Goal: Task Accomplishment & Management: Manage account settings

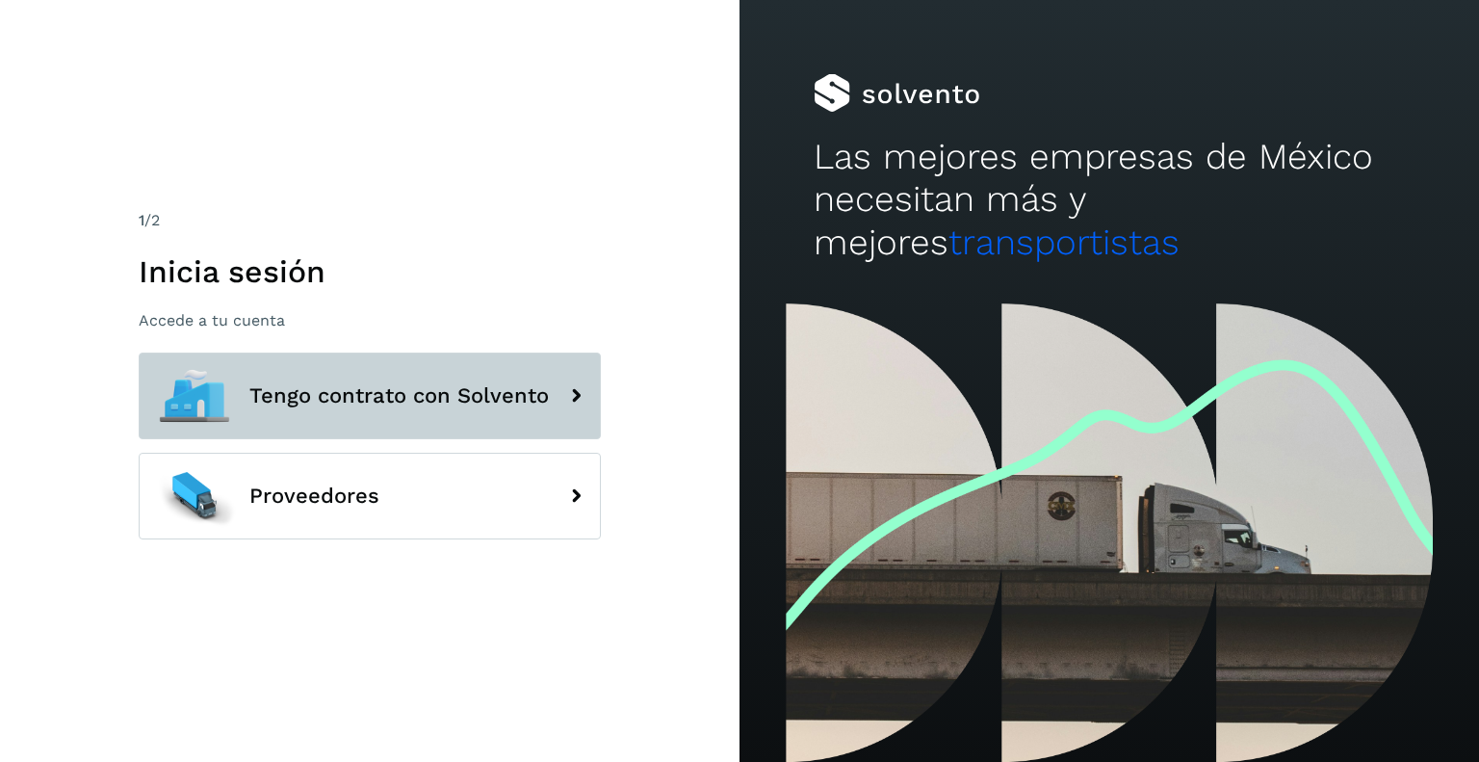
click at [399, 404] on span "Tengo contrato con Solvento" at bounding box center [399, 395] width 300 height 23
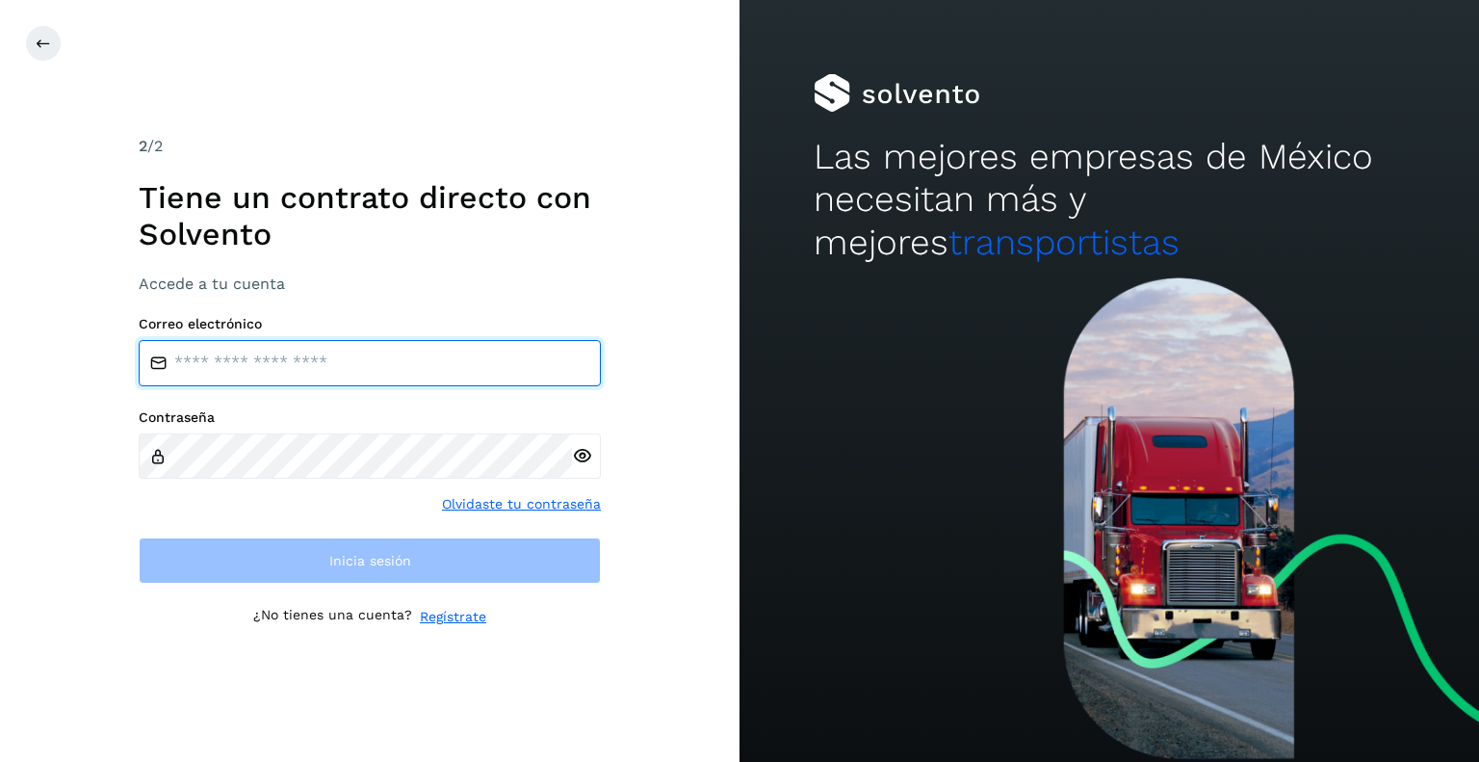
type input "**********"
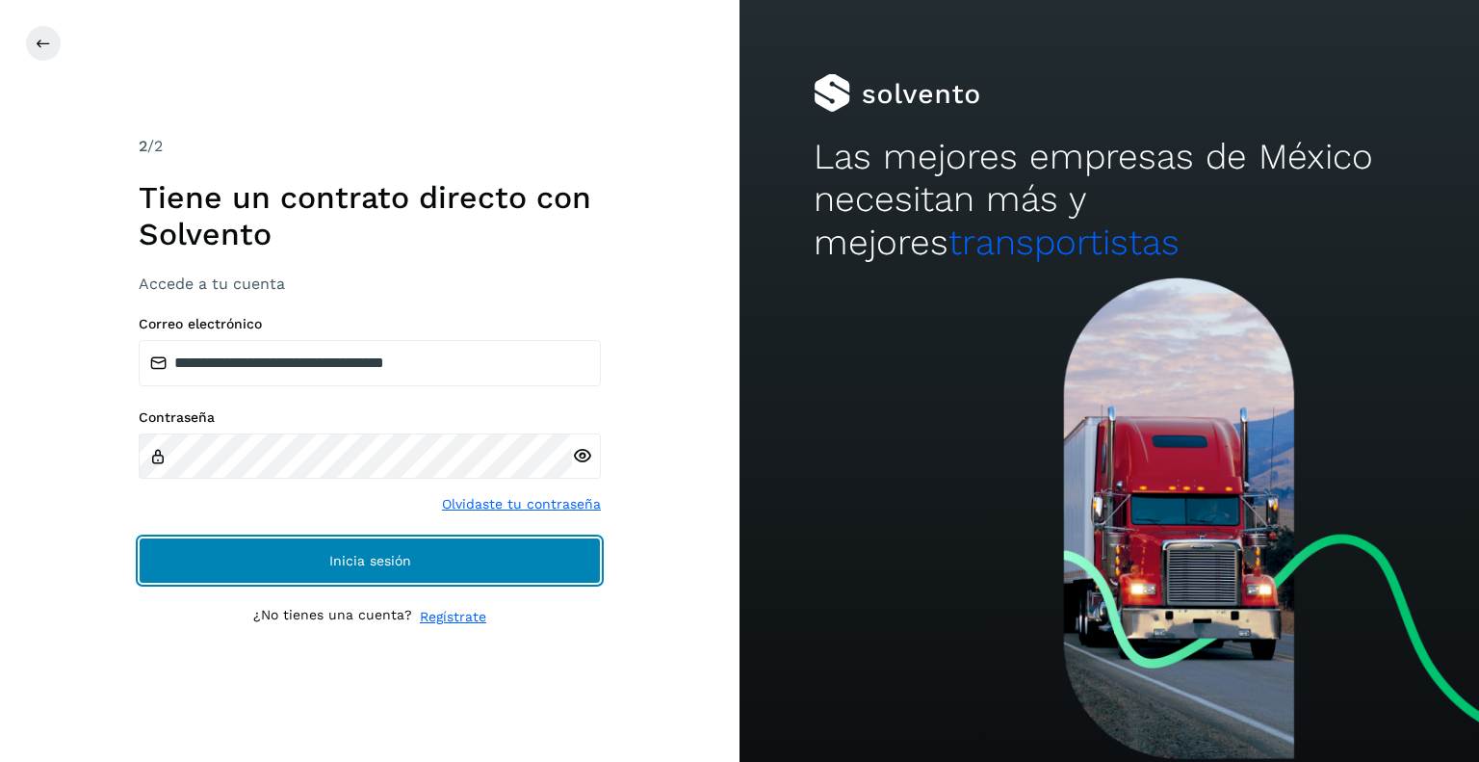
click at [320, 550] on button "Inicia sesión" at bounding box center [370, 560] width 462 height 46
click at [369, 570] on button "Inicia sesión" at bounding box center [370, 560] width 462 height 46
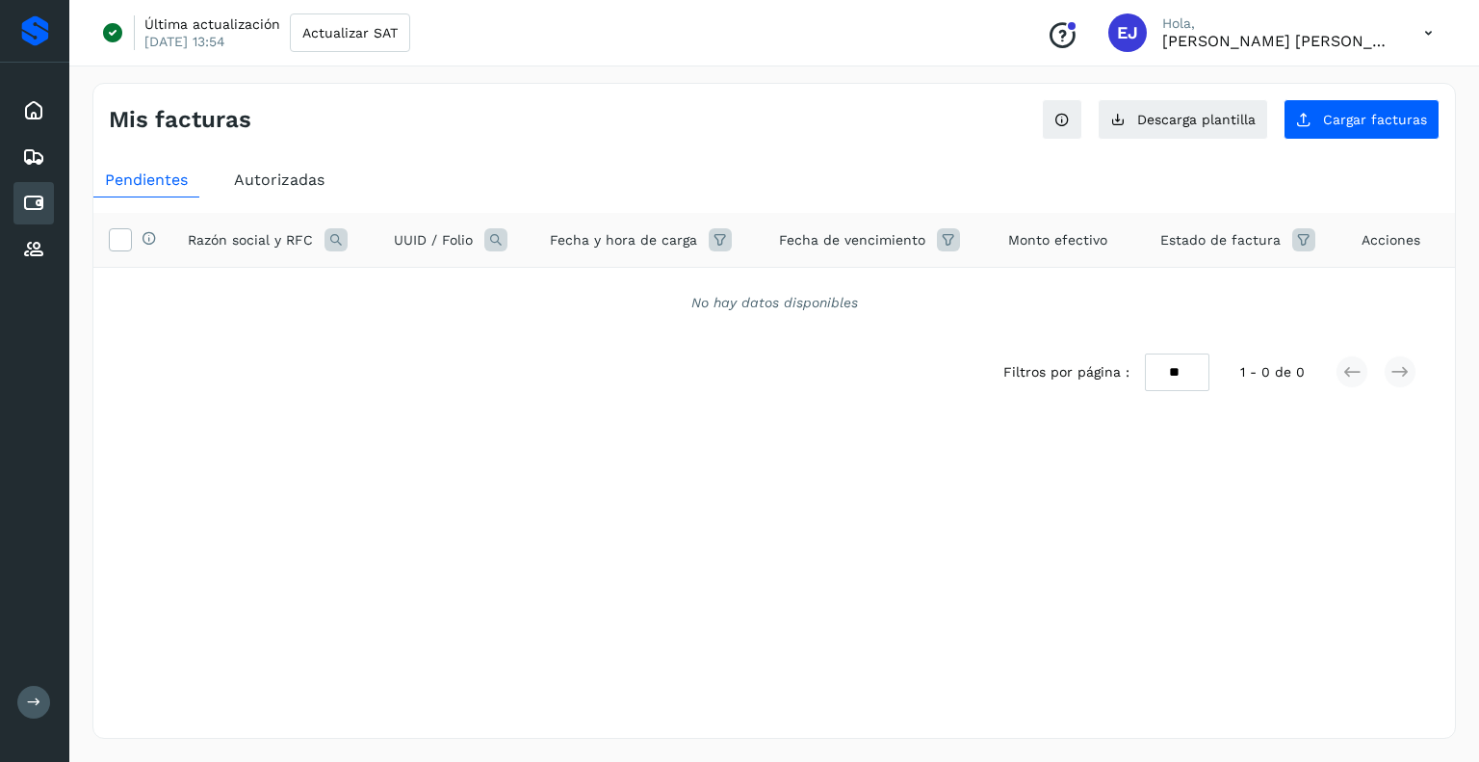
click at [578, 519] on div "Mis facturas Ver instrucciones para cargar Facturas Descarga plantilla Cargar f…" at bounding box center [774, 411] width 1364 height 656
click at [33, 693] on button at bounding box center [33, 702] width 33 height 33
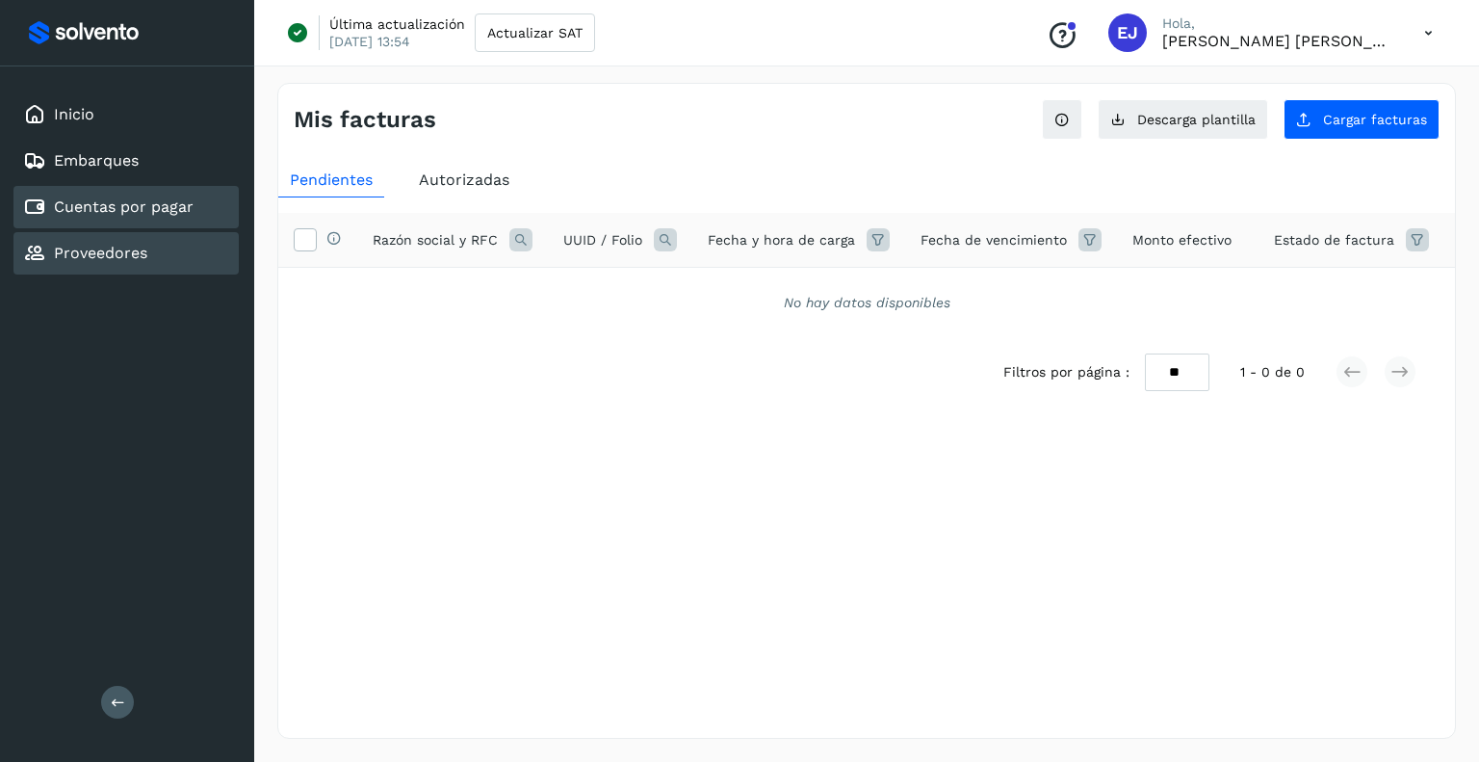
click at [127, 244] on link "Proveedores" at bounding box center [100, 253] width 93 height 18
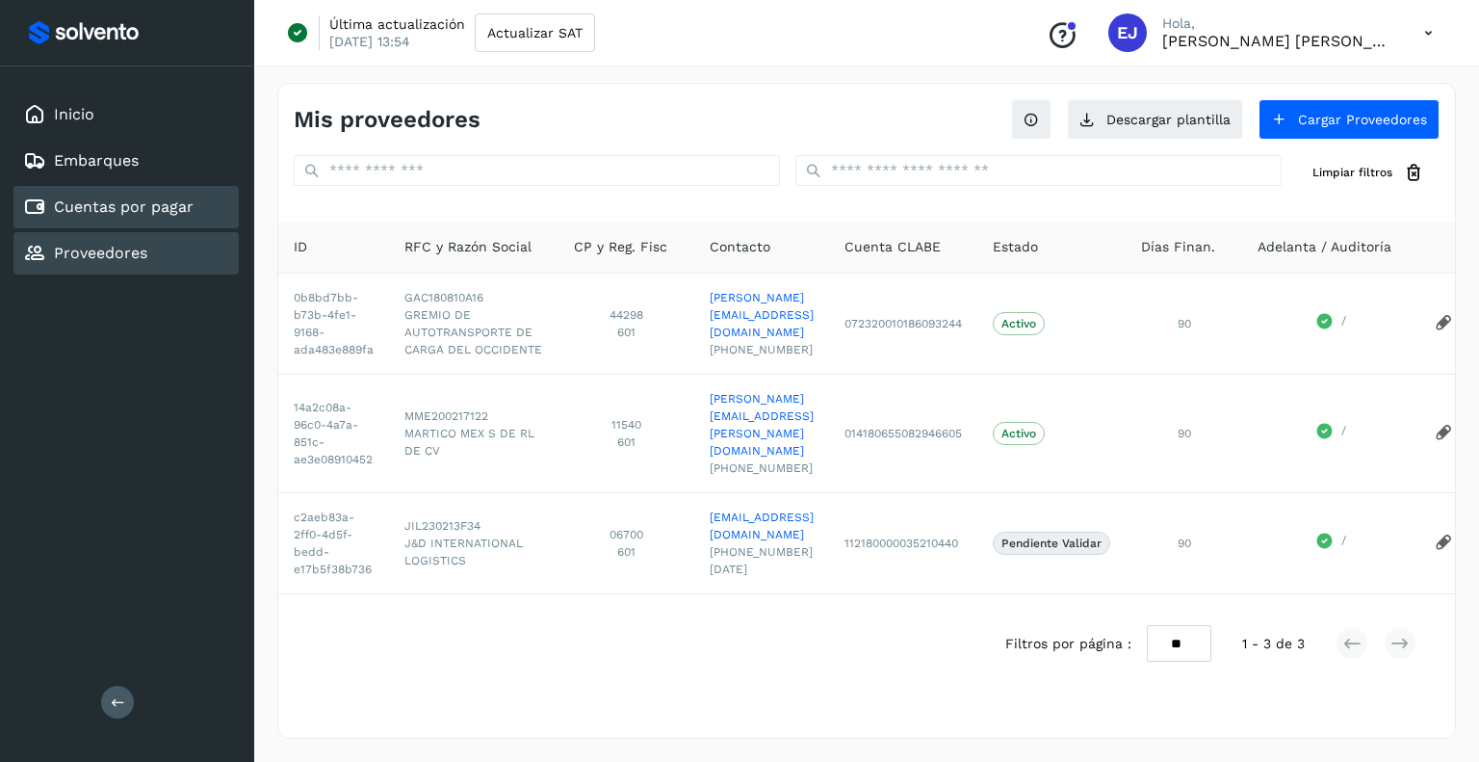
click at [103, 208] on link "Cuentas por pagar" at bounding box center [124, 206] width 140 height 18
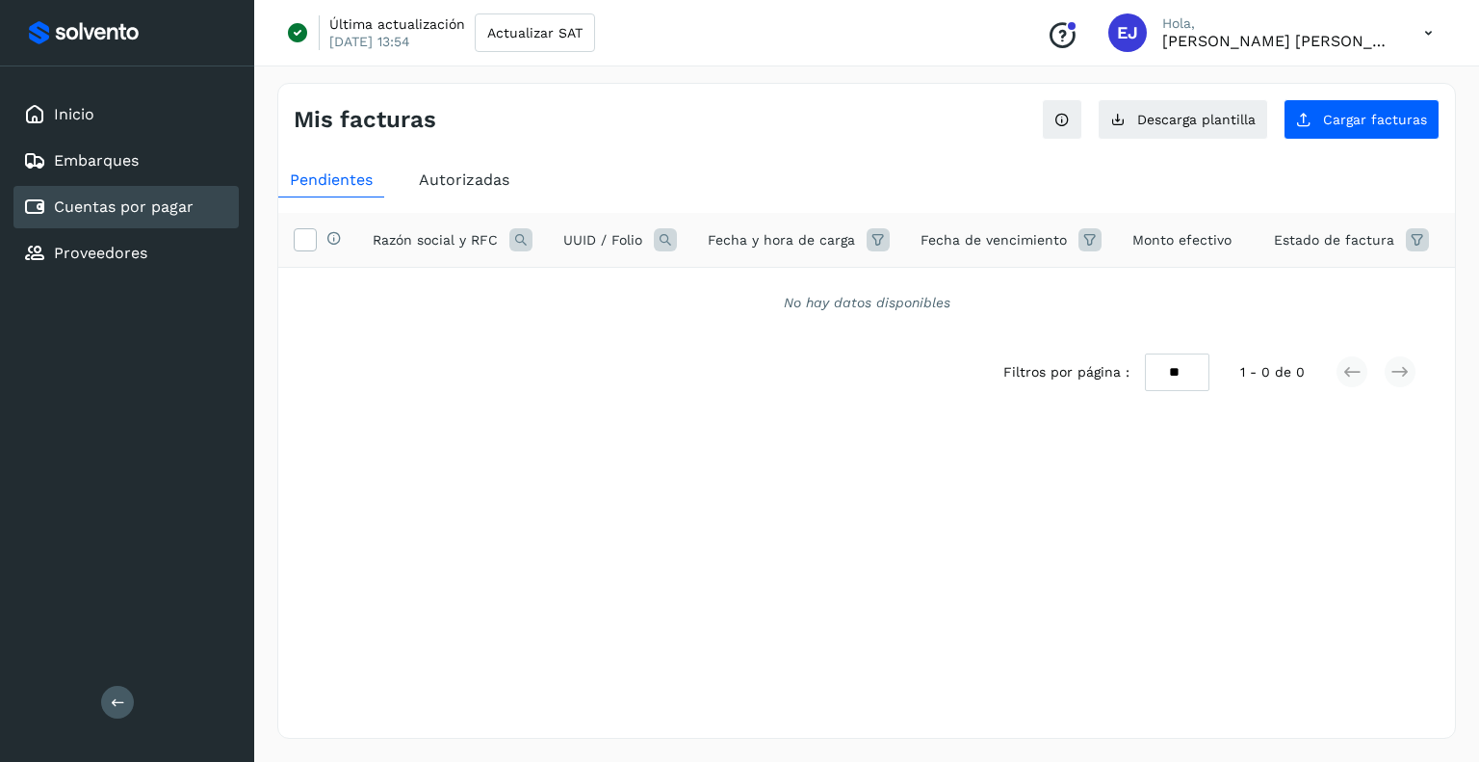
click at [85, 227] on div "Inicio Embarques Cuentas por pagar Proveedores" at bounding box center [127, 183] width 254 height 235
click at [76, 249] on link "Proveedores" at bounding box center [100, 253] width 93 height 18
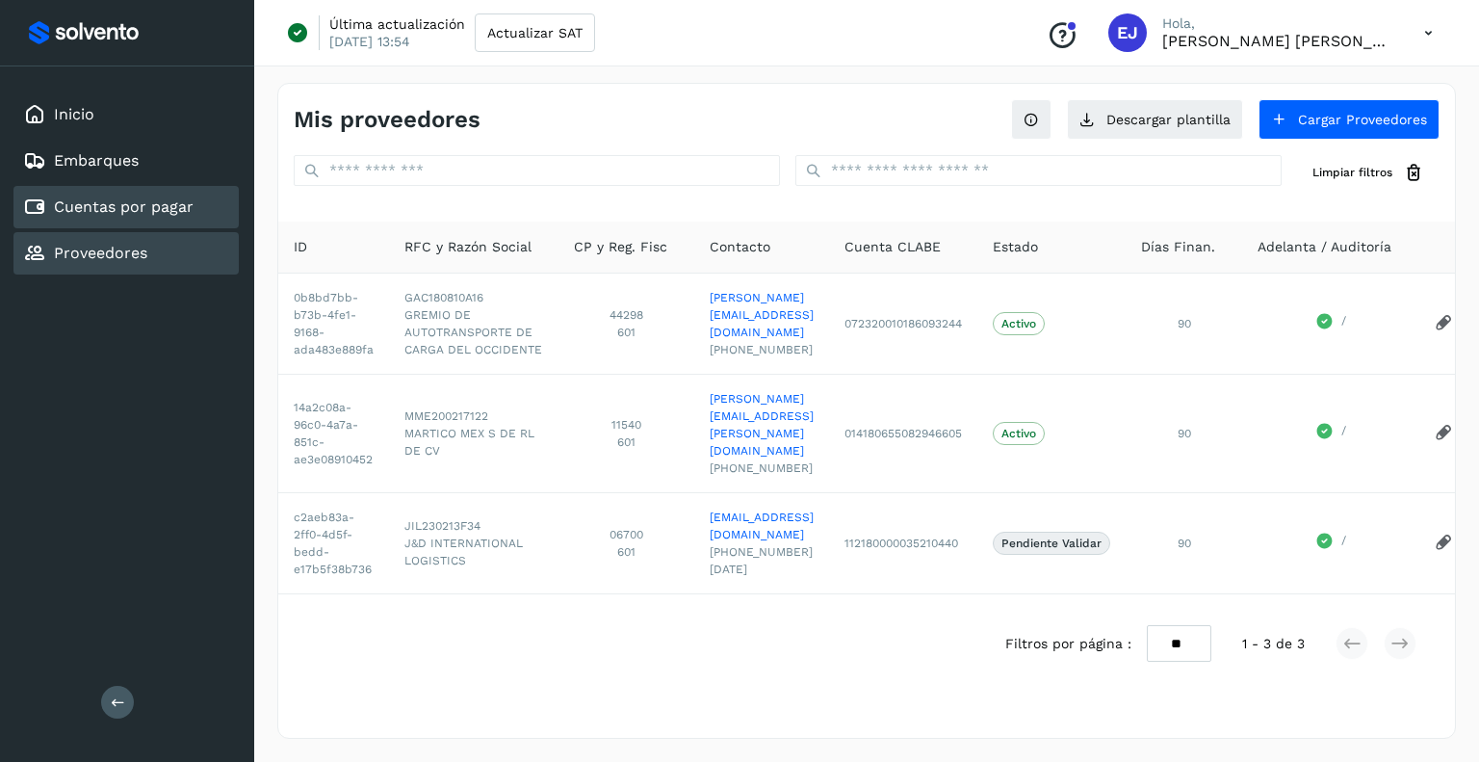
click at [170, 206] on link "Cuentas por pagar" at bounding box center [124, 206] width 140 height 18
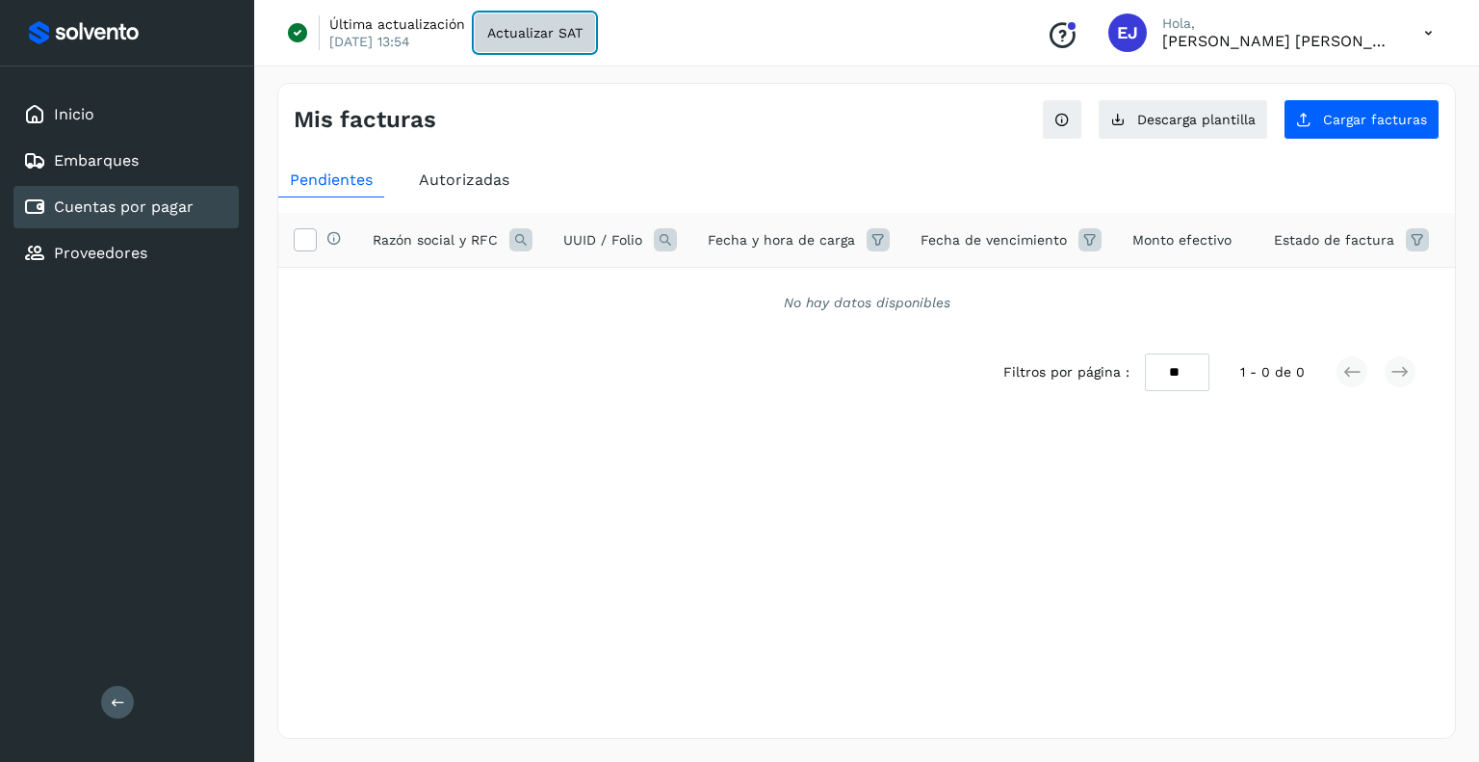
click at [501, 39] on span "Actualizar SAT" at bounding box center [534, 32] width 95 height 13
click at [151, 212] on link "Cuentas por pagar" at bounding box center [124, 206] width 140 height 18
click at [1080, 311] on div "No hay datos disponibles" at bounding box center [866, 303] width 1127 height 20
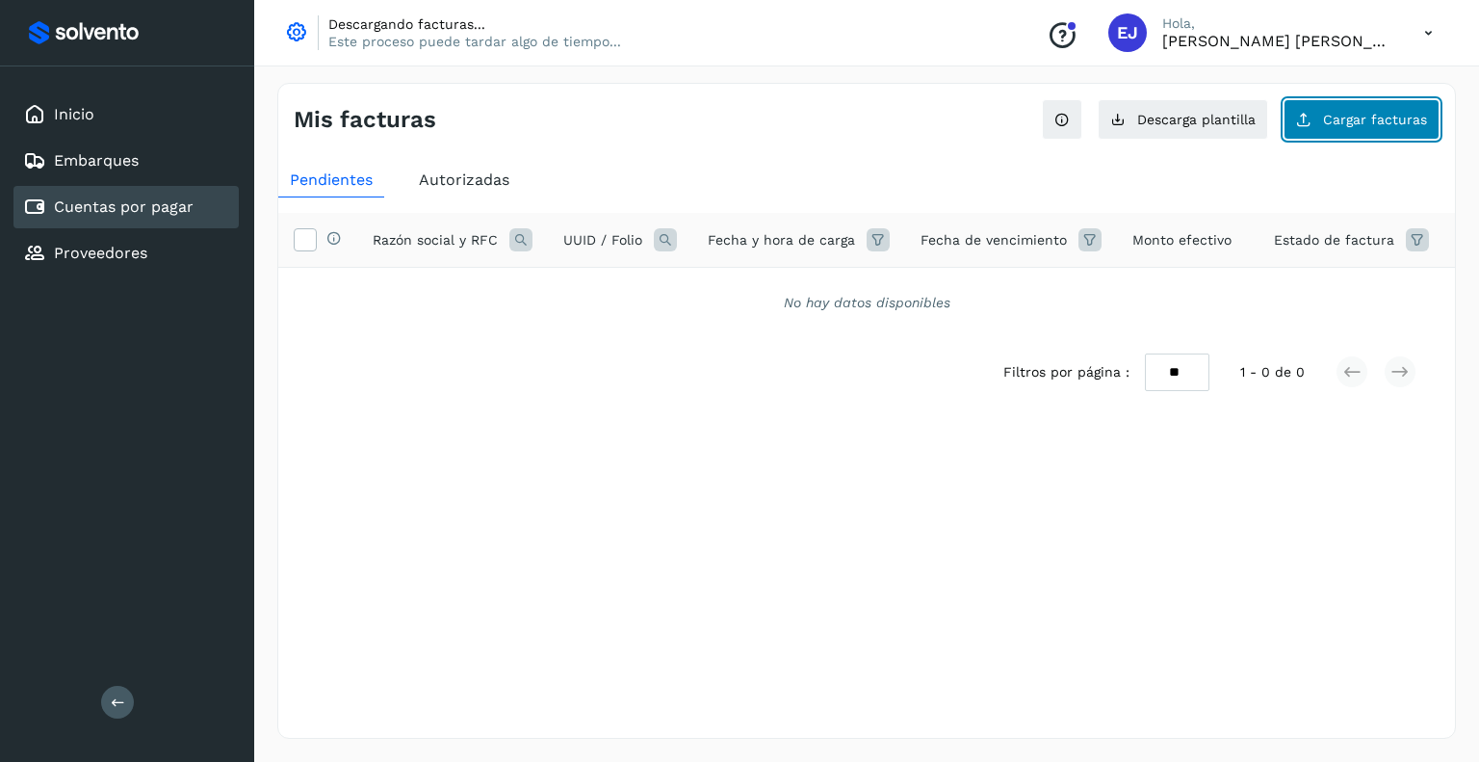
click at [1325, 128] on button "Cargar facturas" at bounding box center [1362, 119] width 156 height 40
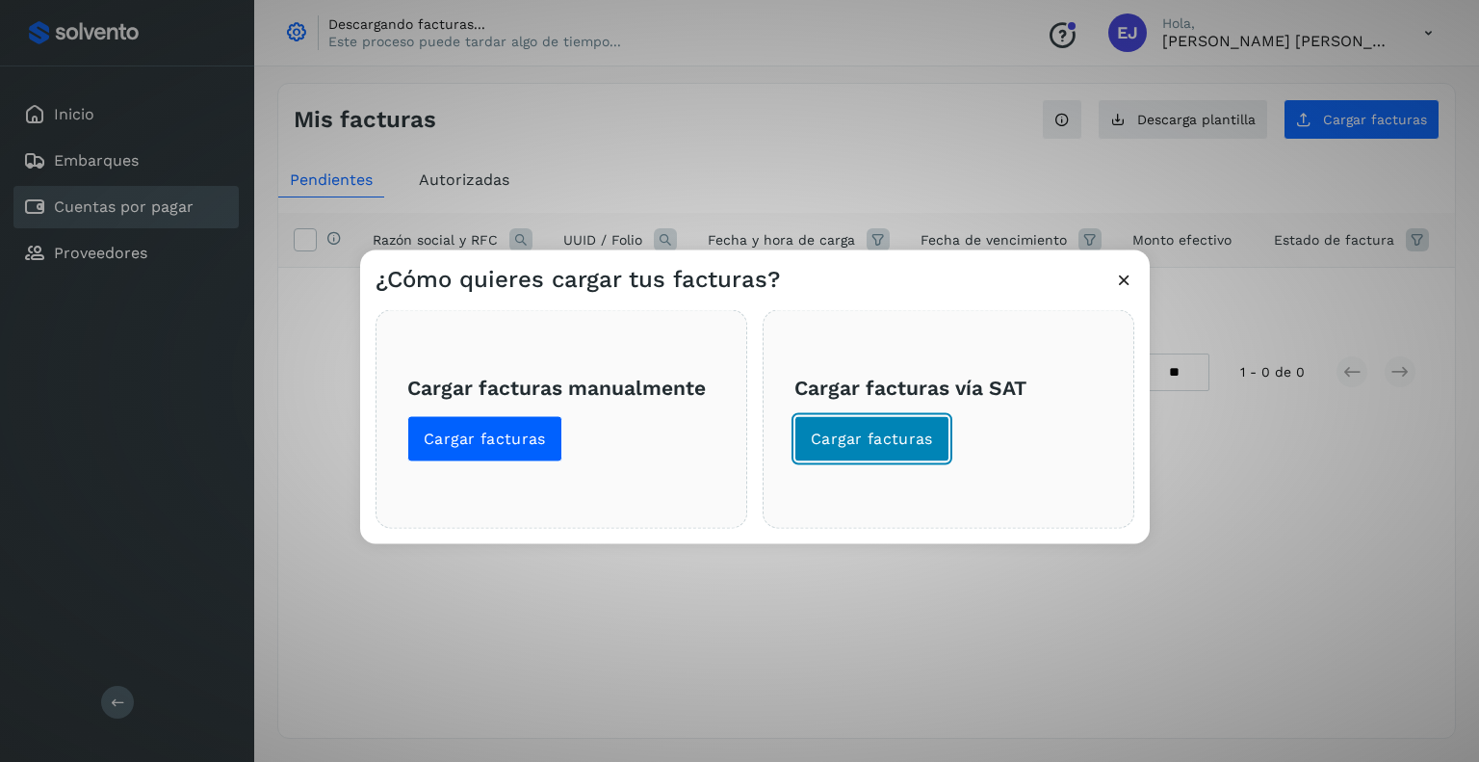
click at [879, 438] on span "Cargar facturas" at bounding box center [872, 438] width 122 height 21
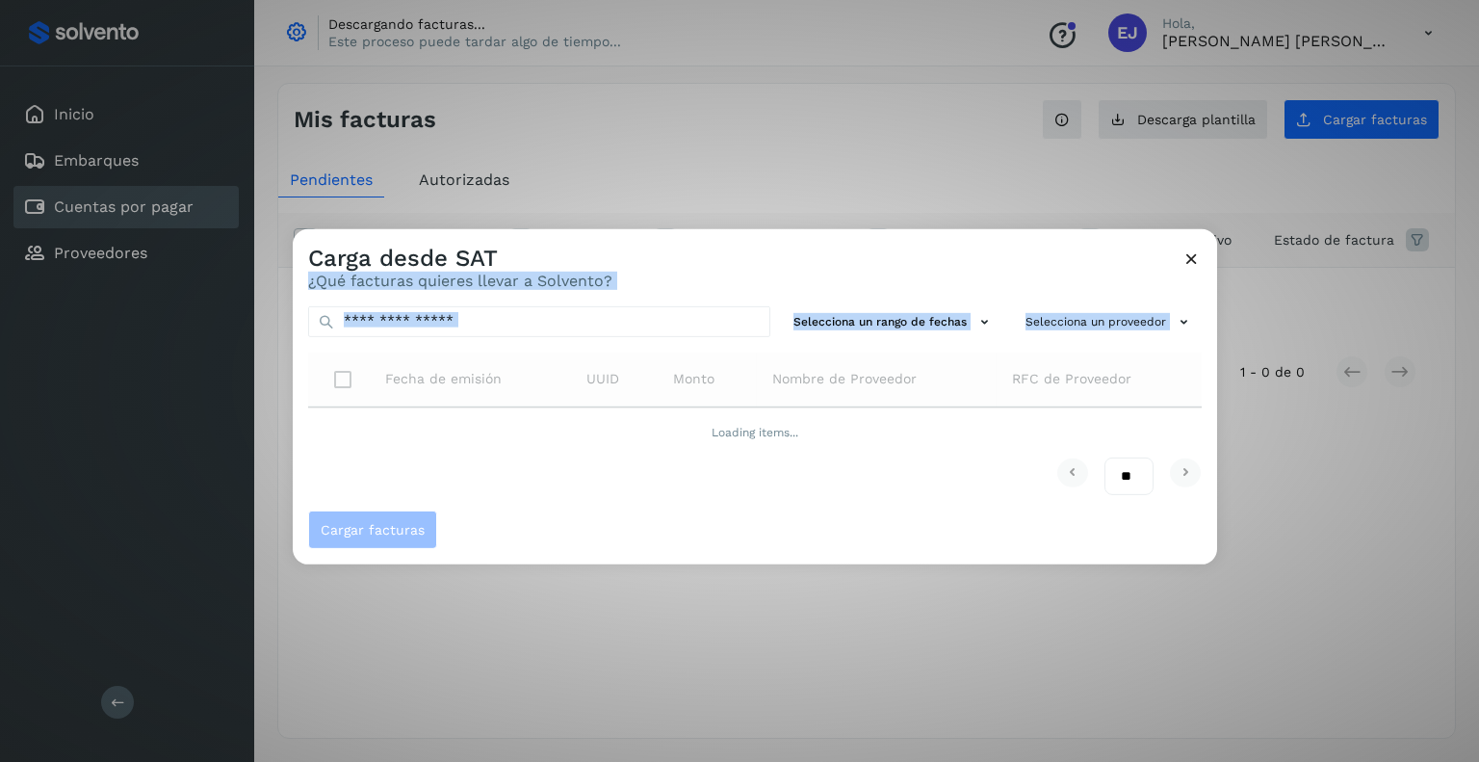
drag, startPoint x: 701, startPoint y: 251, endPoint x: 712, endPoint y: 390, distance: 139.1
click at [712, 390] on div "Carga desde SAT ¿Qué facturas quieres llevar a Solvento? Selecciona un rango de…" at bounding box center [755, 395] width 925 height 335
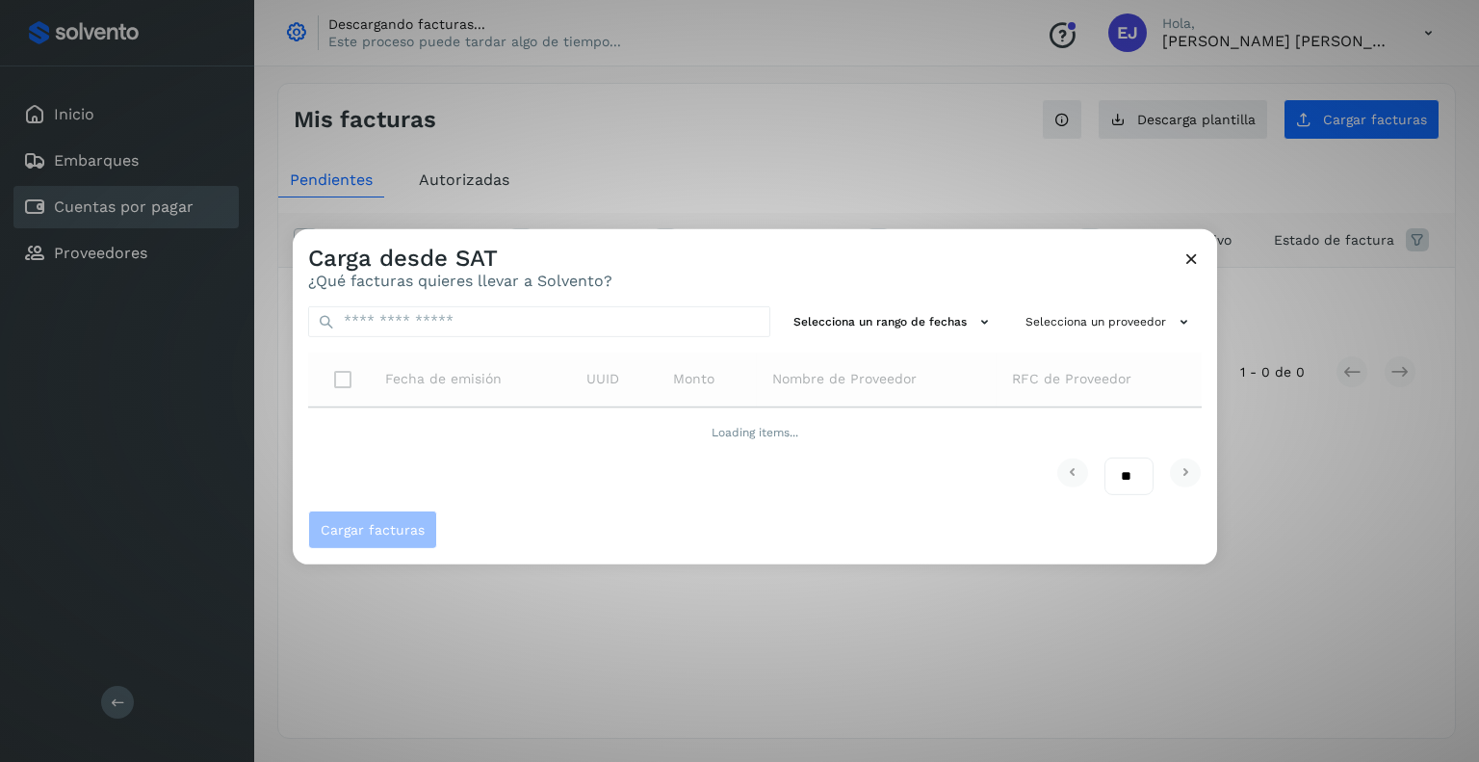
click at [658, 204] on div "Carga desde SAT ¿Qué facturas quieres llevar a Solvento? Selecciona un rango de…" at bounding box center [739, 381] width 1479 height 762
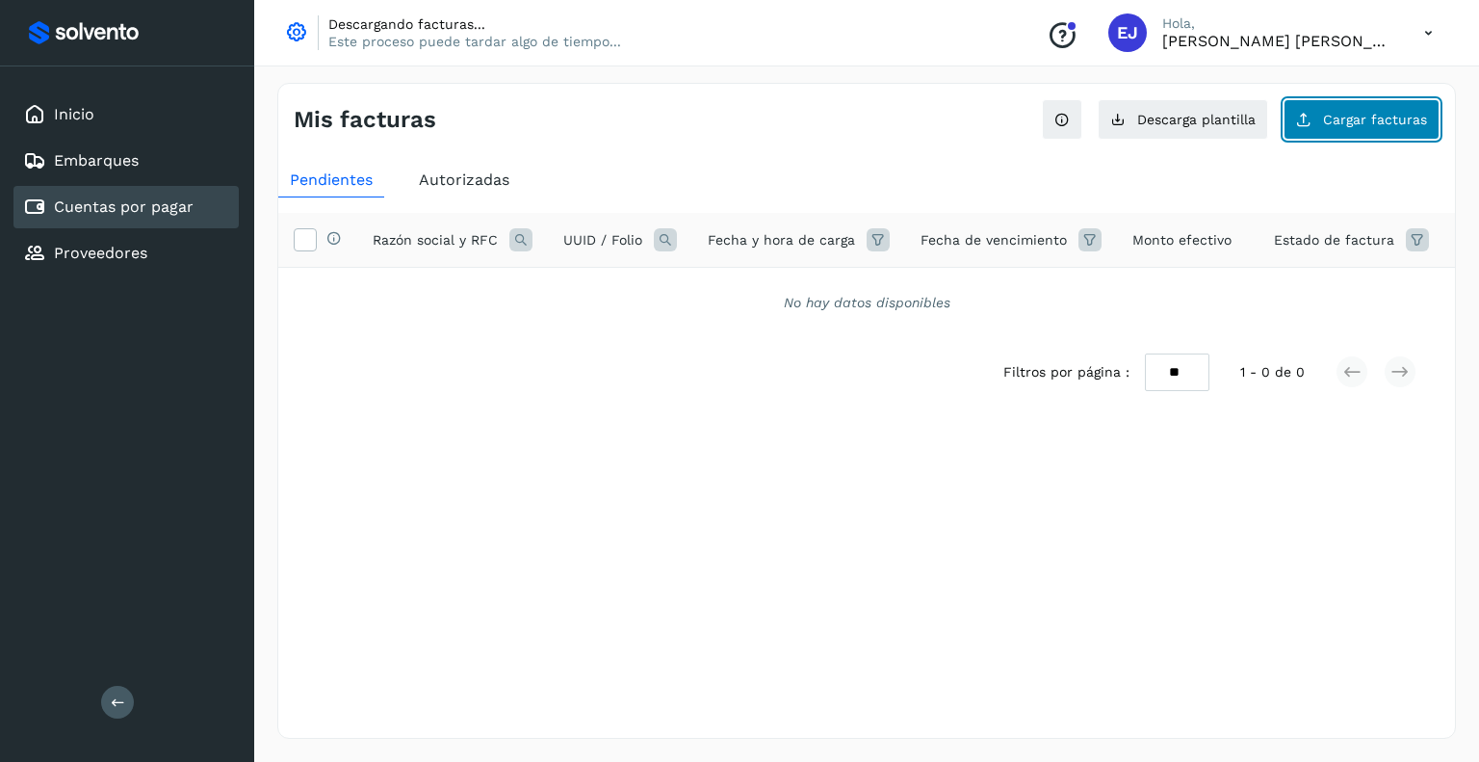
click at [1329, 122] on span "Cargar facturas" at bounding box center [1375, 119] width 104 height 13
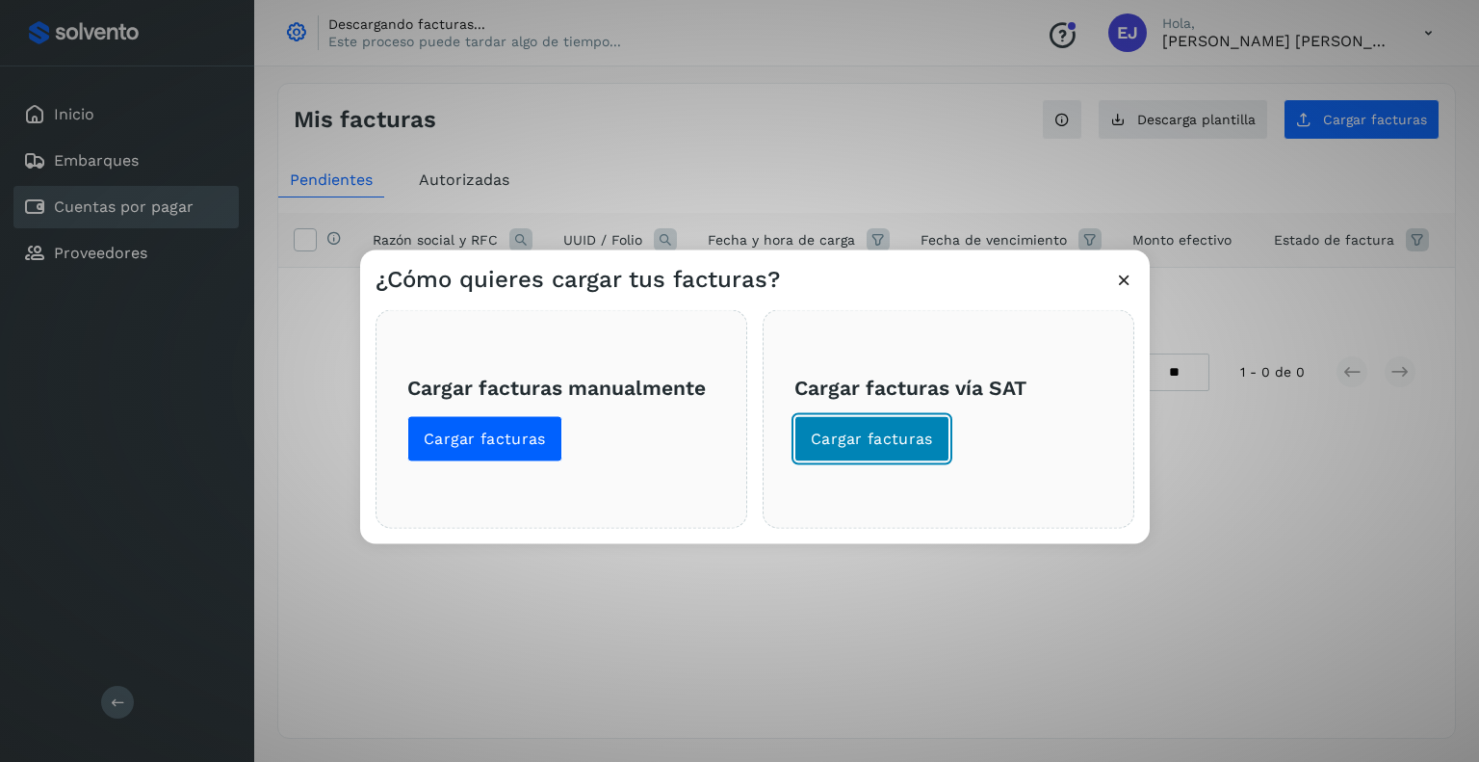
click at [837, 444] on span "Cargar facturas" at bounding box center [872, 438] width 122 height 21
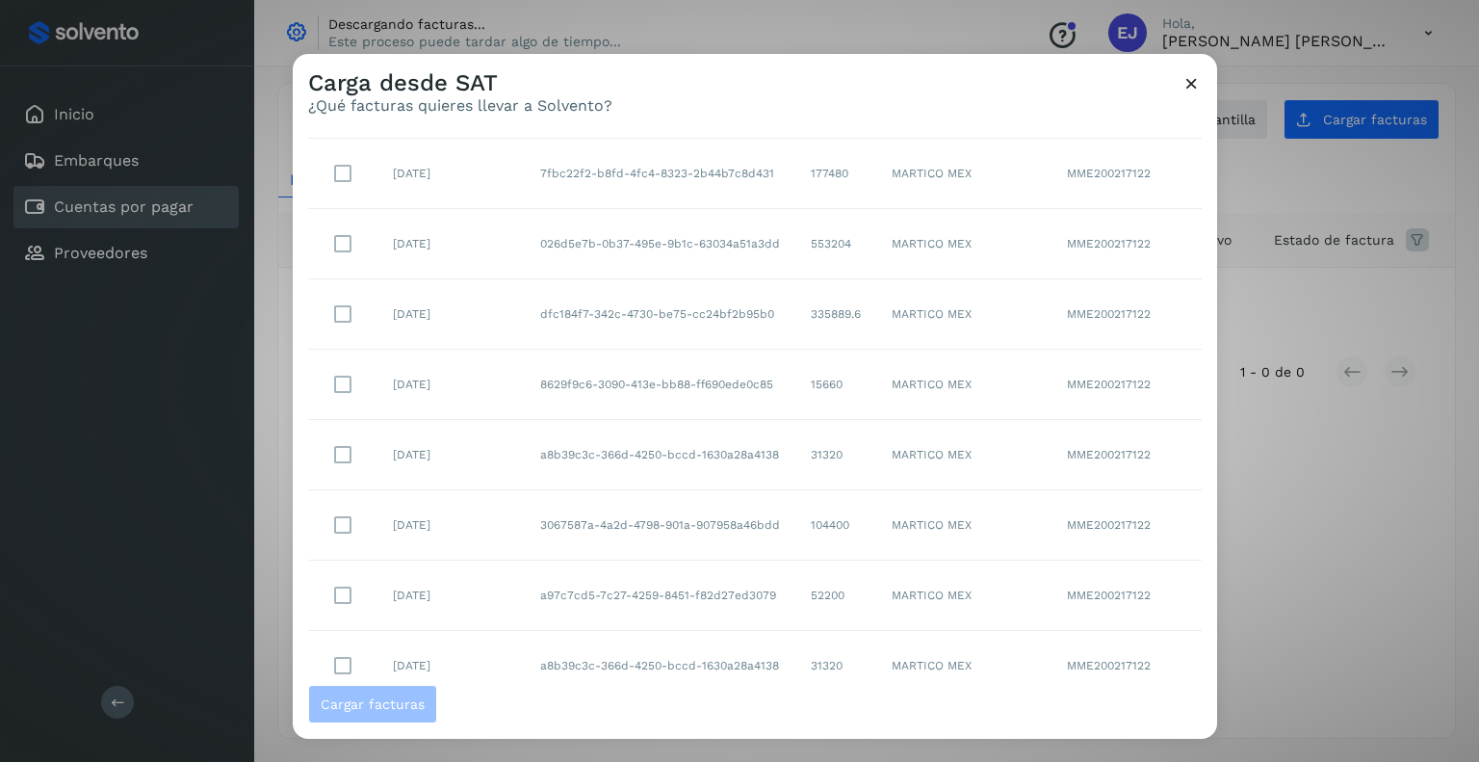
scroll to position [298, 0]
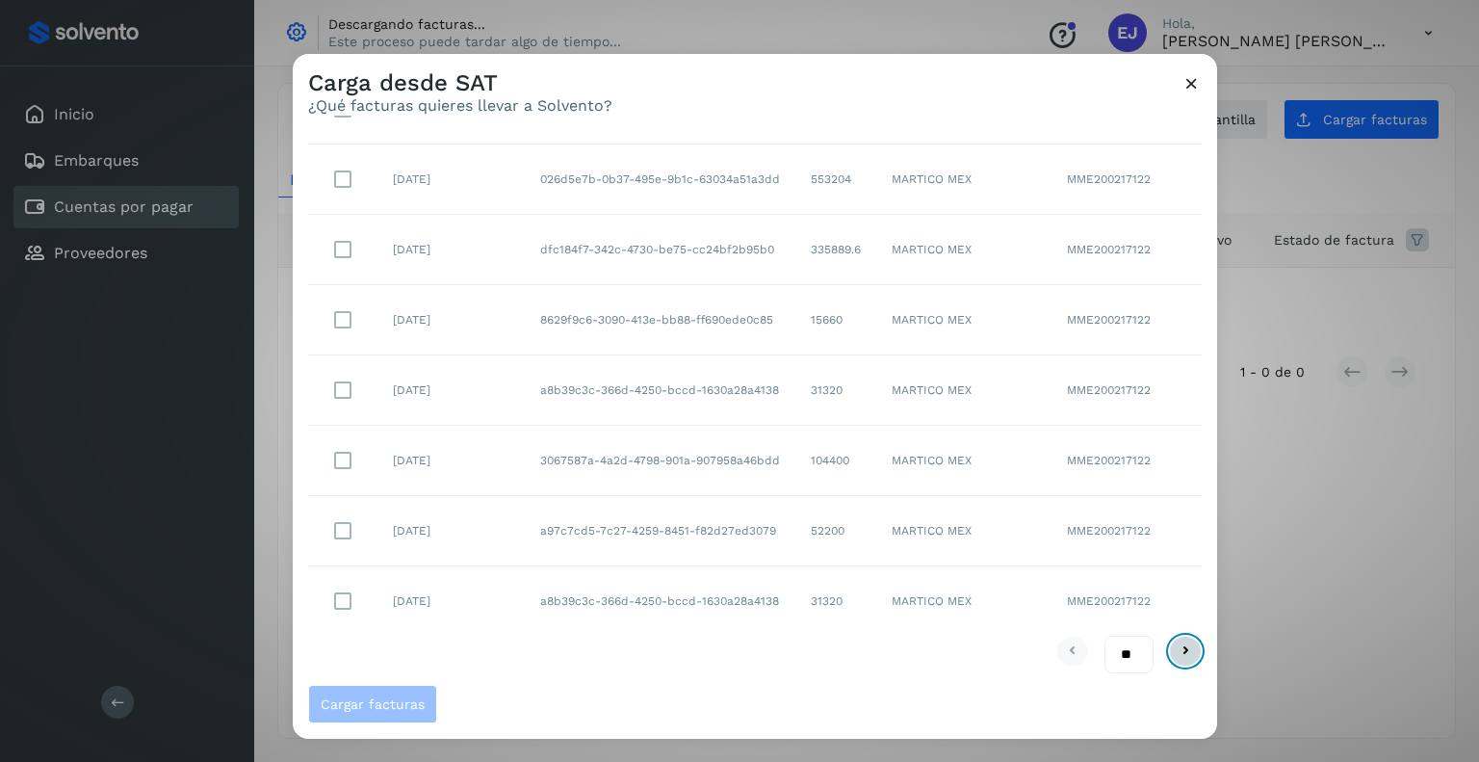
click at [1174, 640] on icon at bounding box center [1185, 651] width 23 height 23
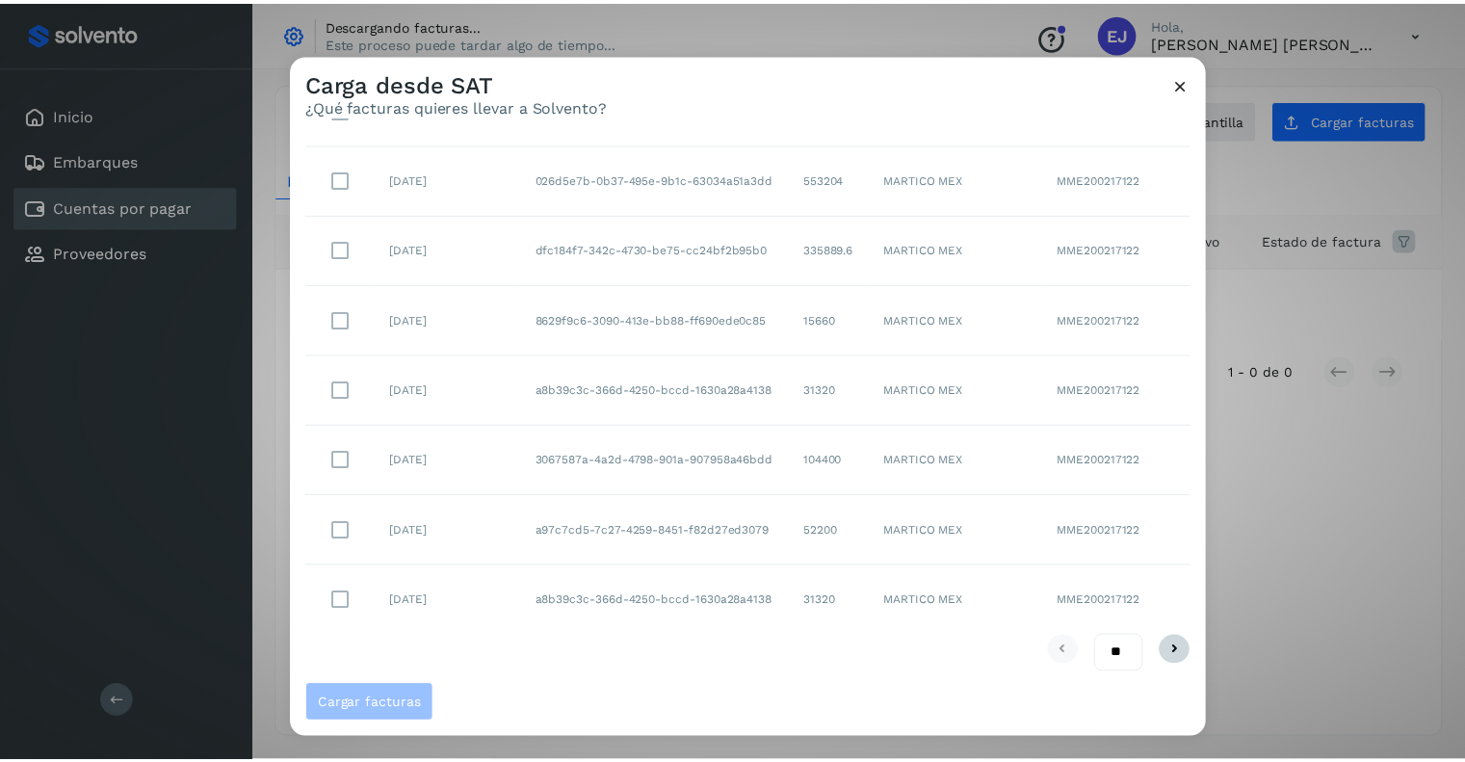
scroll to position [0, 0]
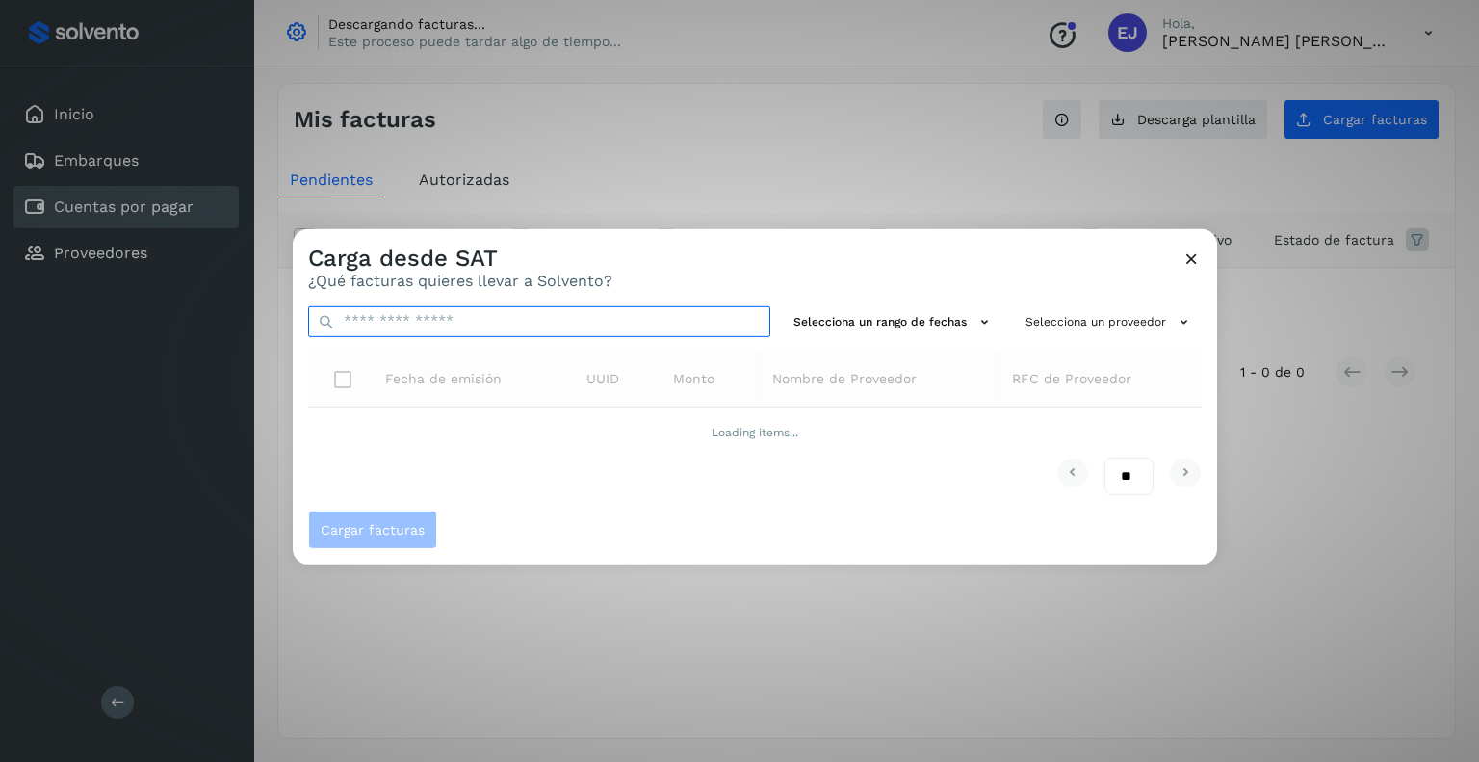
click at [692, 323] on input "text" at bounding box center [539, 320] width 462 height 31
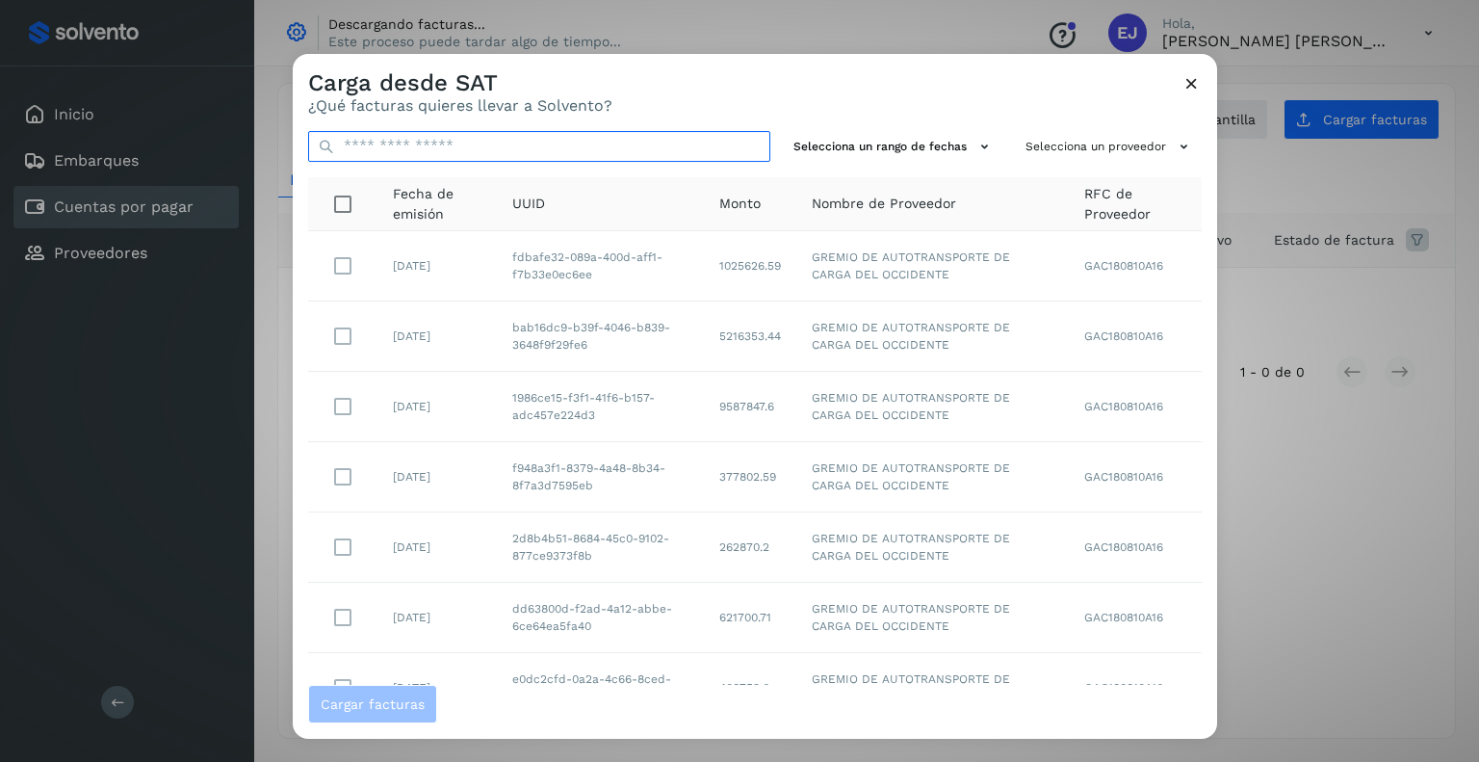
paste input "**********"
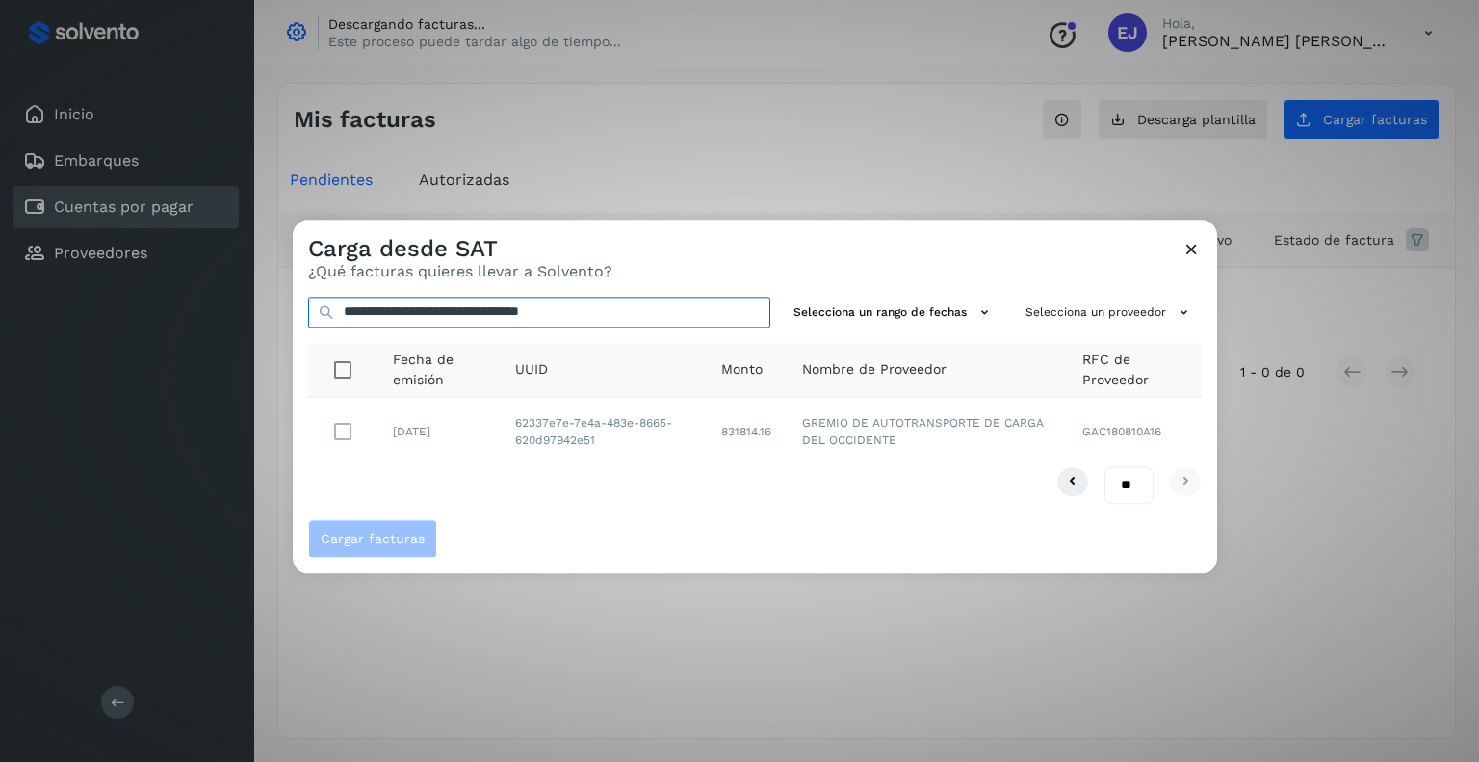
type input "**********"
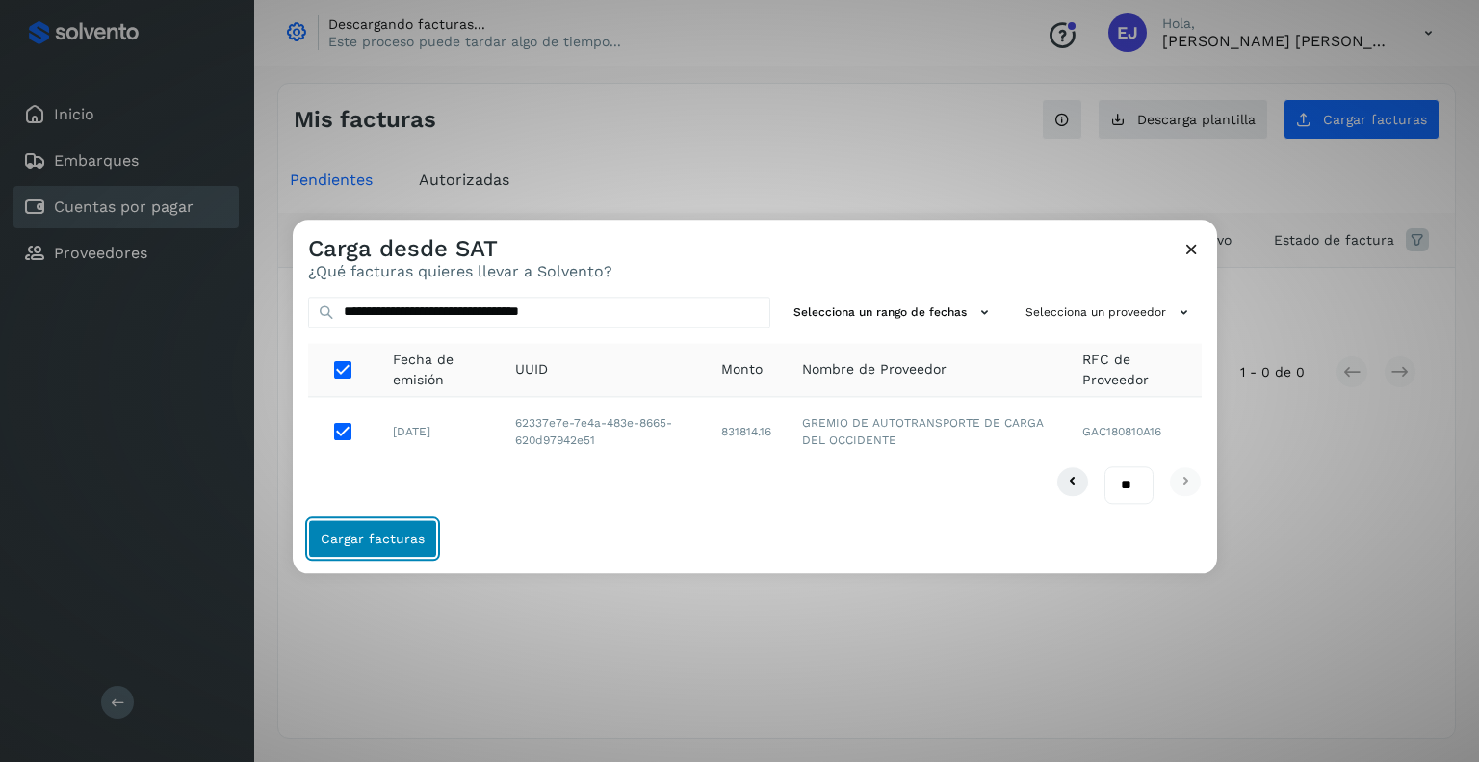
click at [389, 534] on span "Cargar facturas" at bounding box center [373, 538] width 104 height 13
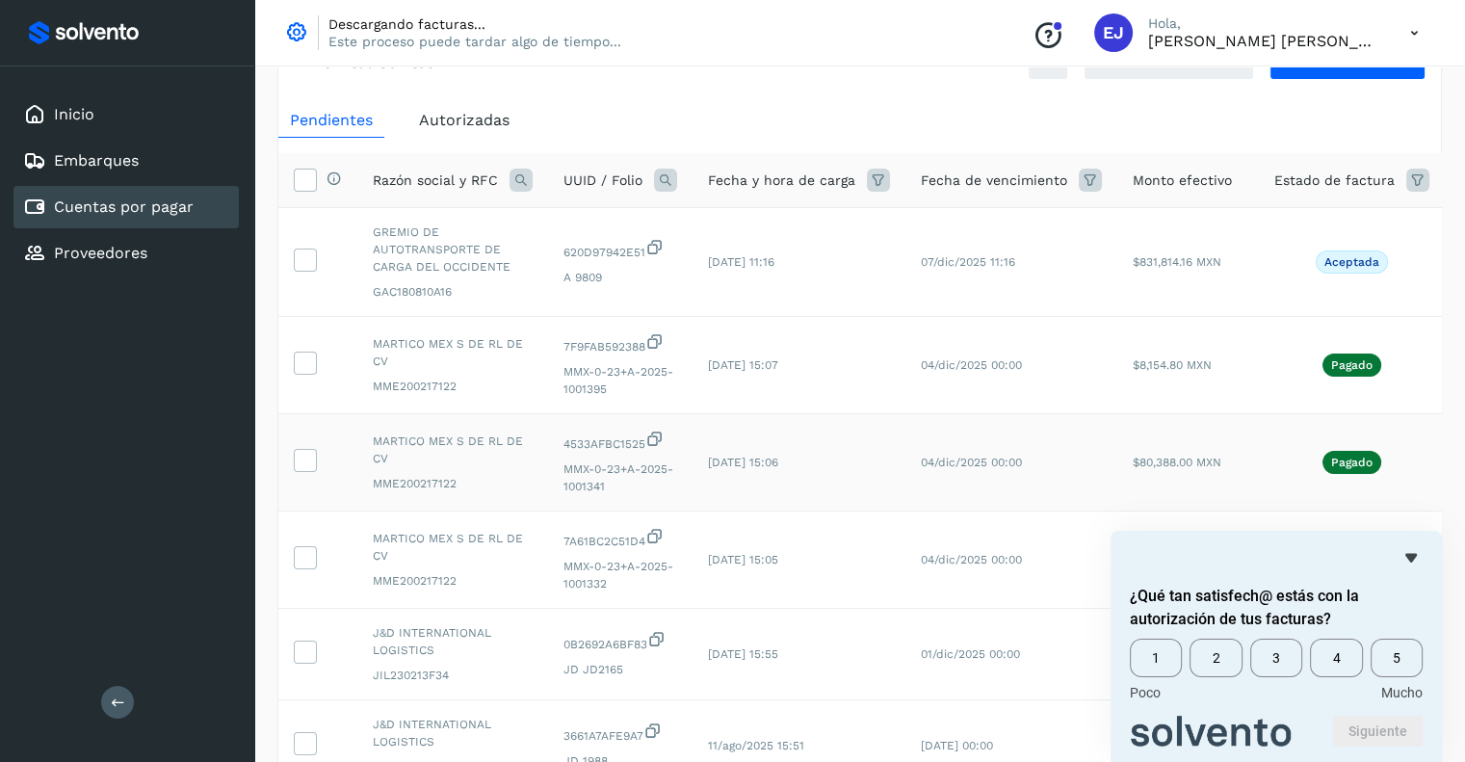
scroll to position [81, 0]
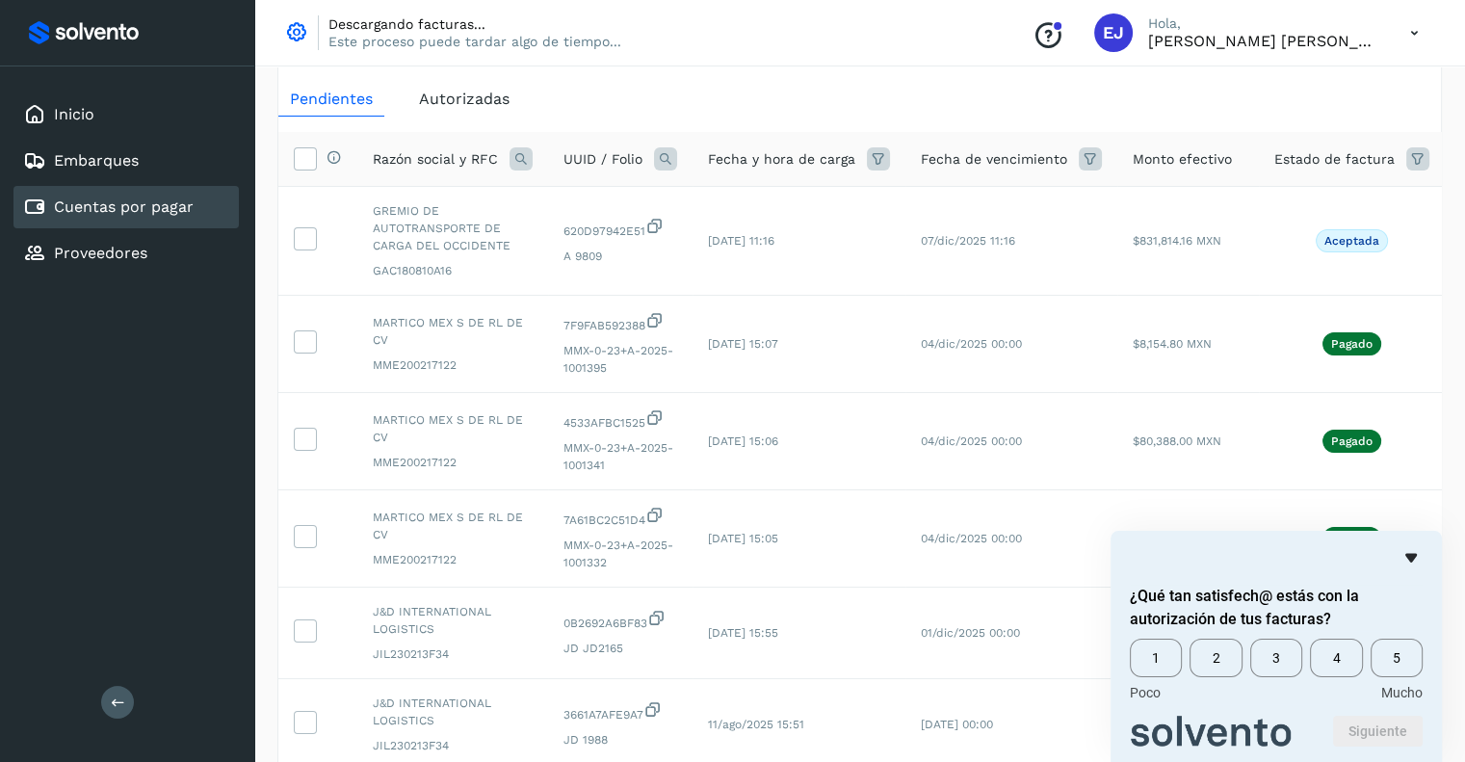
click at [1415, 559] on icon "Ocultar encuesta" at bounding box center [1411, 557] width 23 height 23
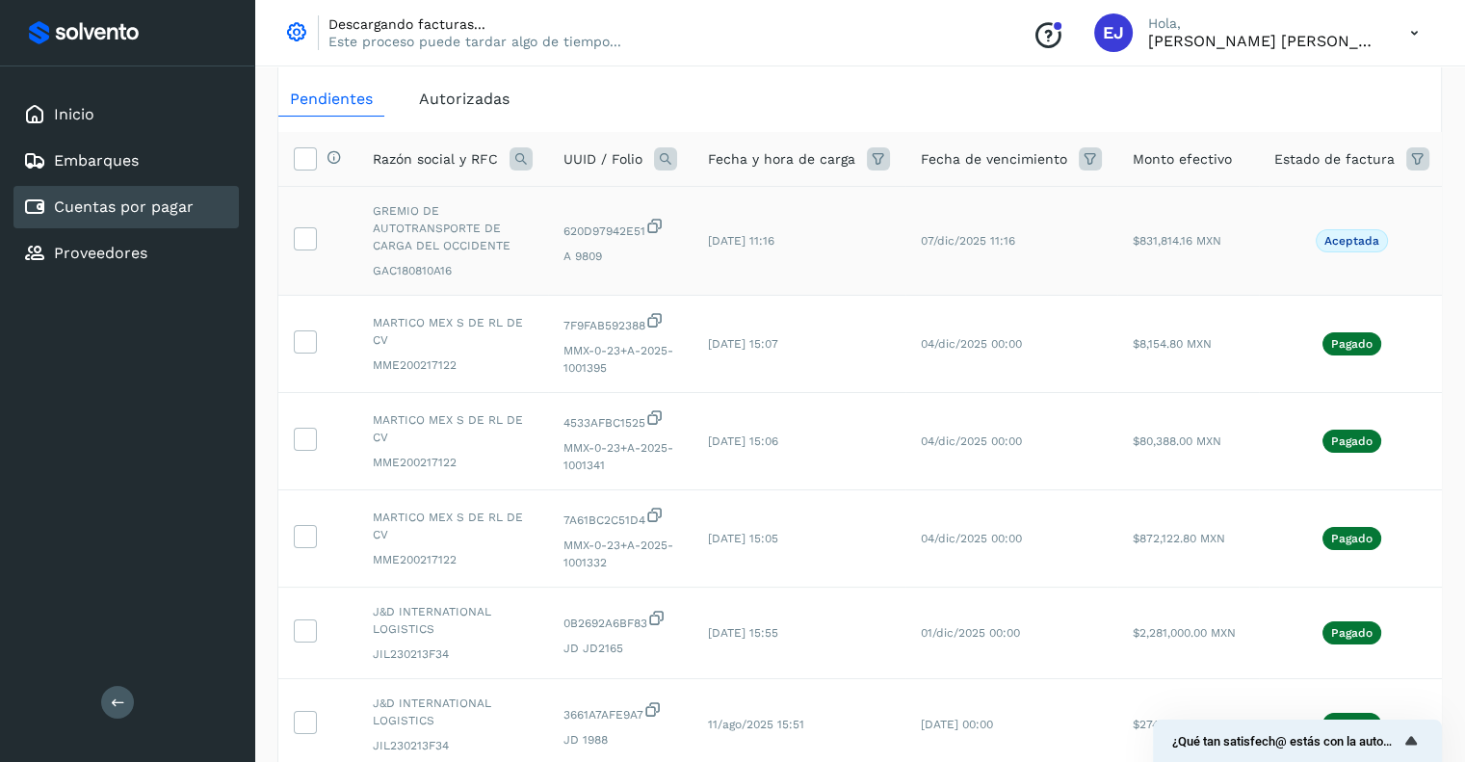
scroll to position [0, 0]
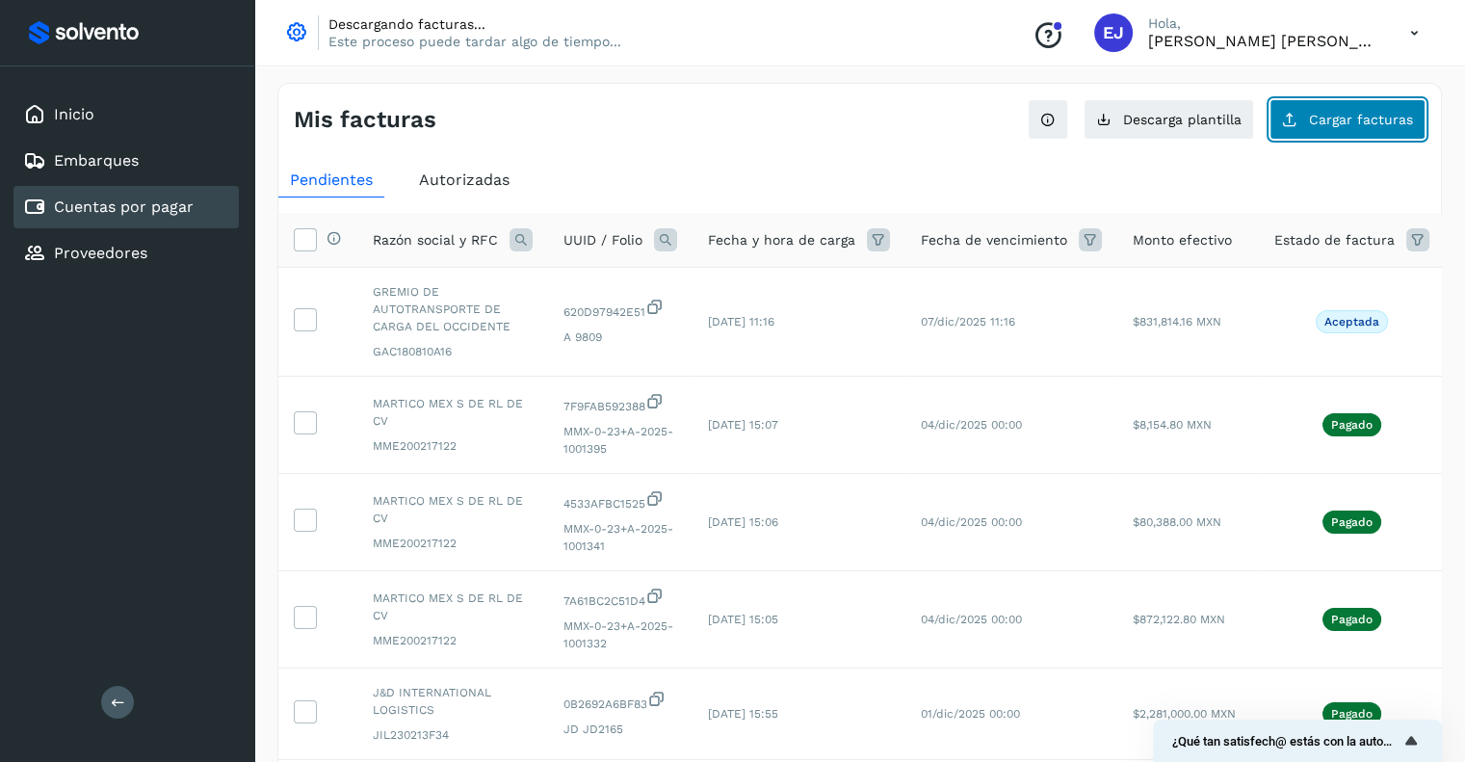
click at [1348, 118] on span "Cargar facturas" at bounding box center [1361, 119] width 104 height 13
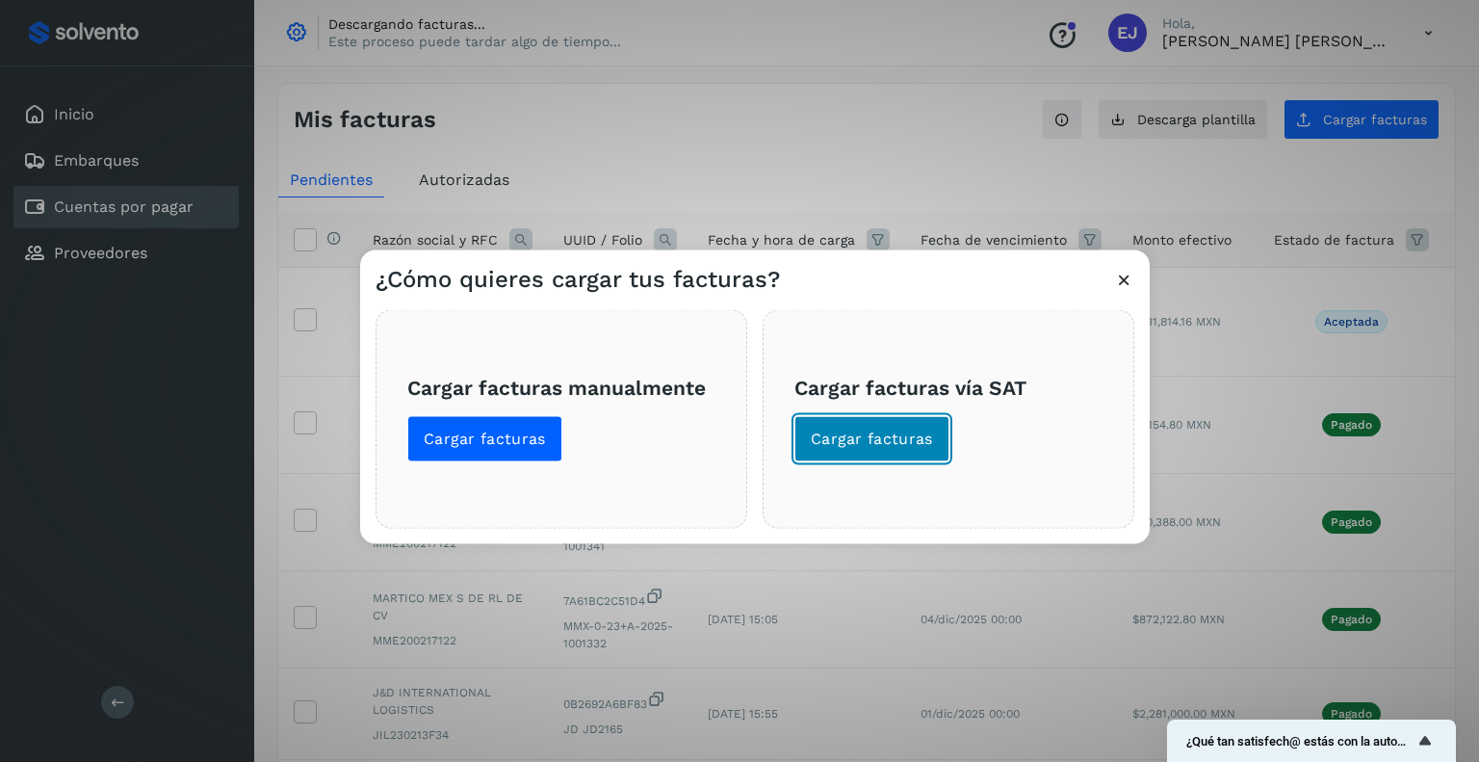
click at [847, 433] on span "Cargar facturas" at bounding box center [872, 438] width 122 height 21
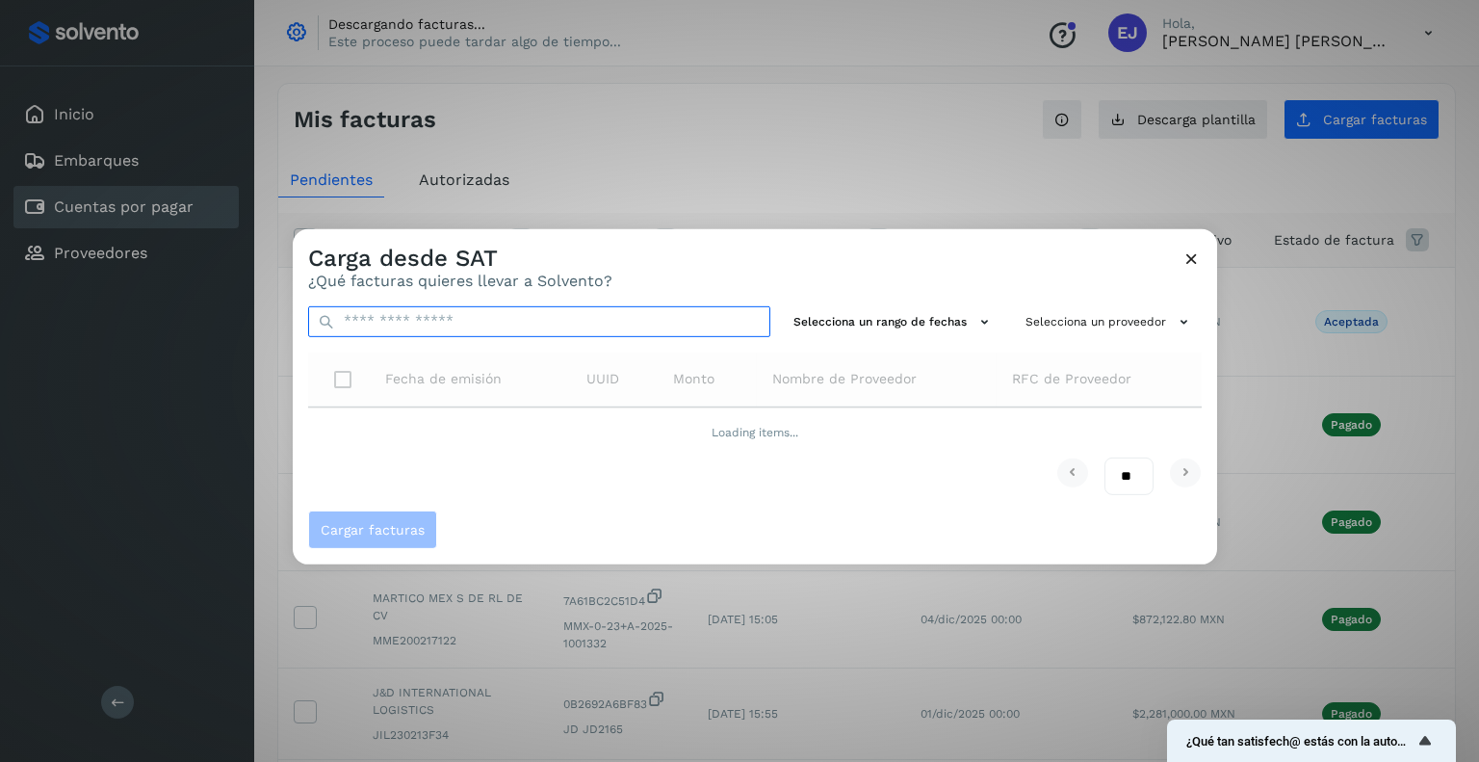
click at [432, 330] on input "text" at bounding box center [539, 320] width 462 height 31
paste input "**********"
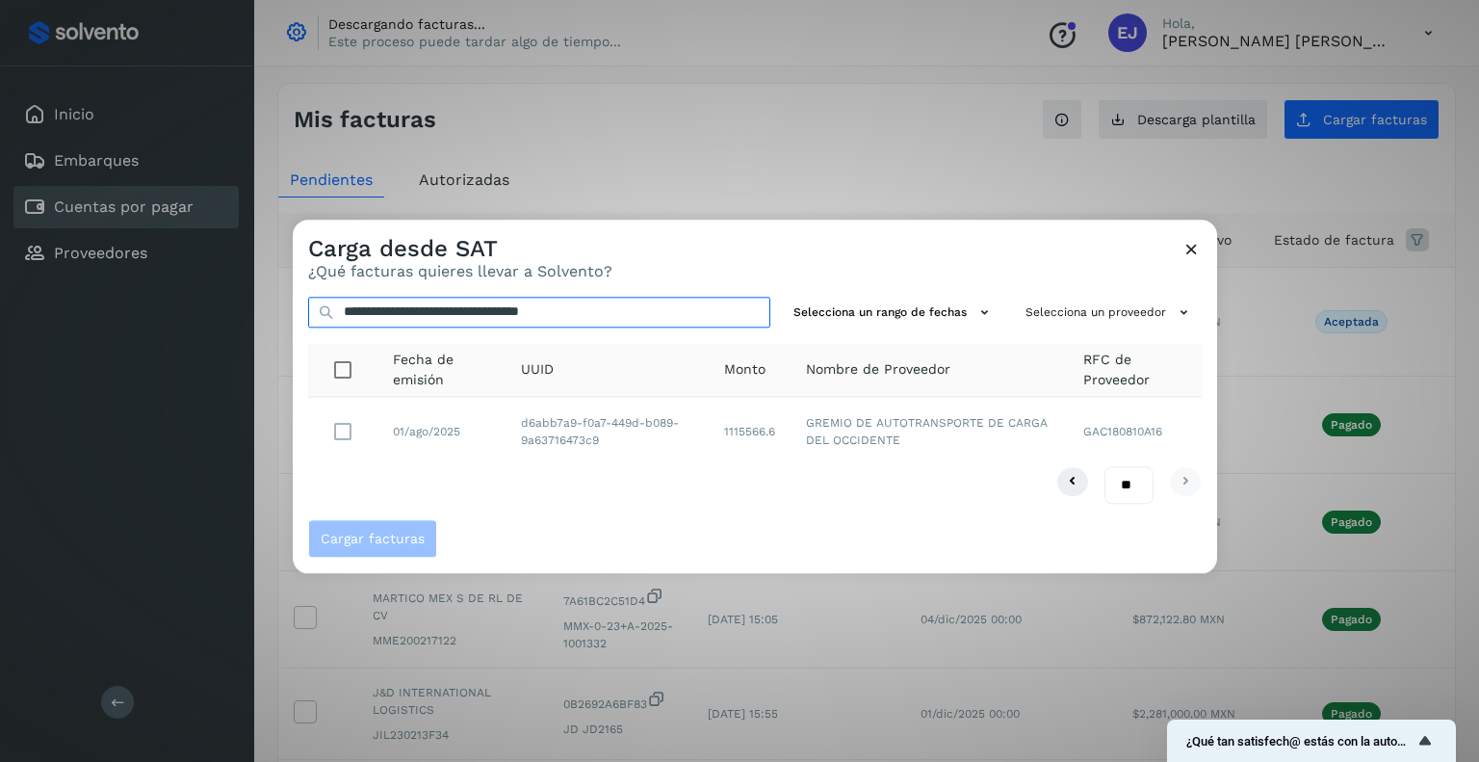
type input "**********"
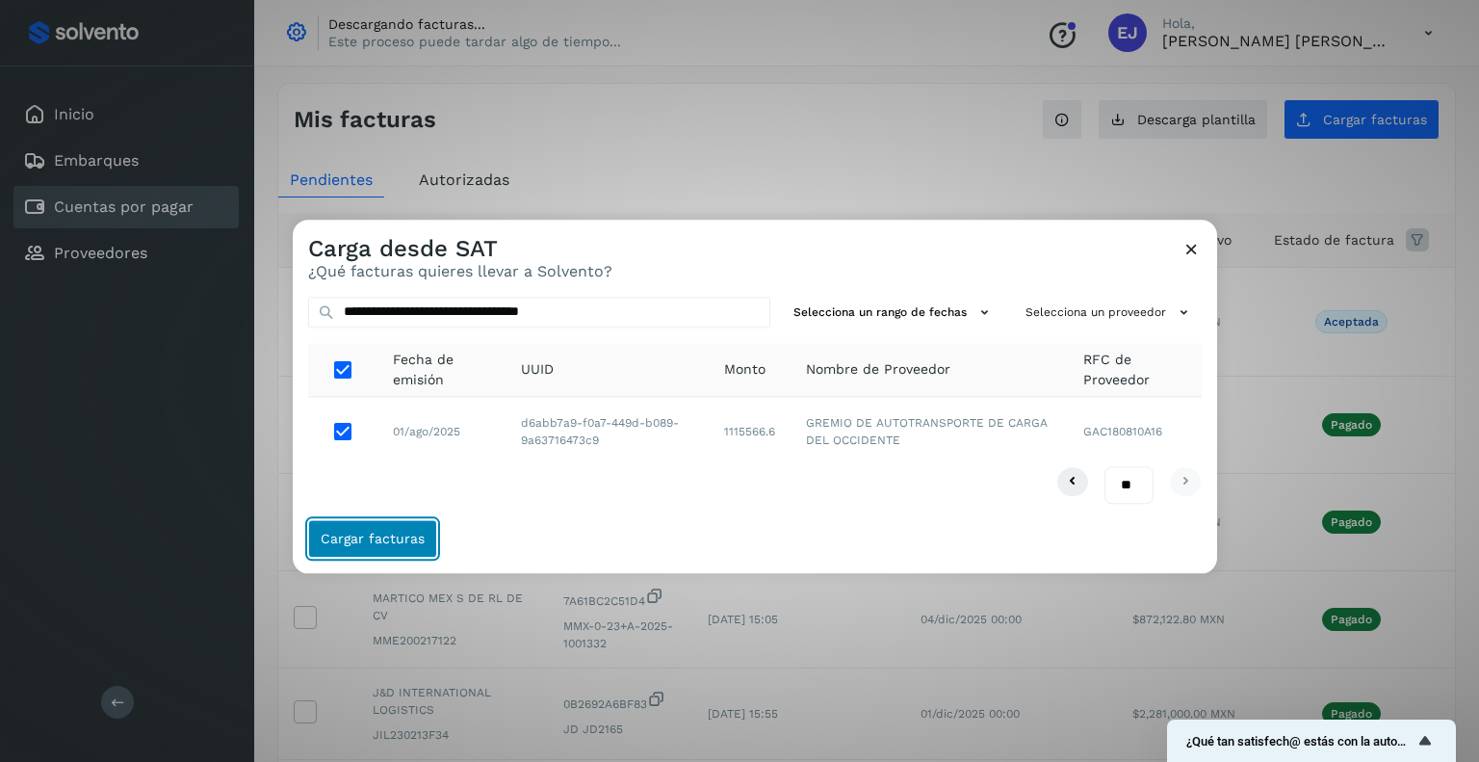
click at [387, 543] on span "Cargar facturas" at bounding box center [373, 538] width 104 height 13
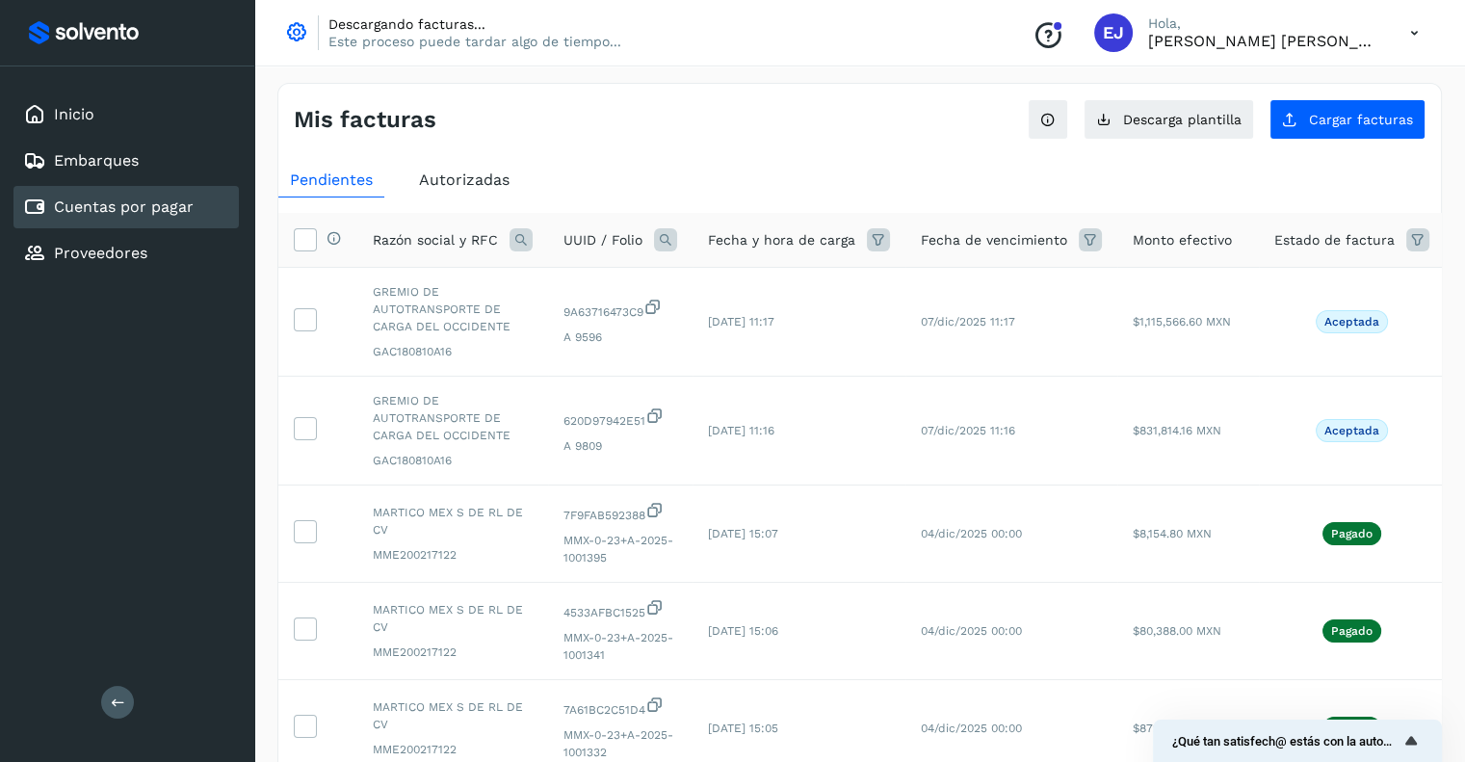
click at [443, 188] on span "Autorizadas" at bounding box center [464, 179] width 91 height 18
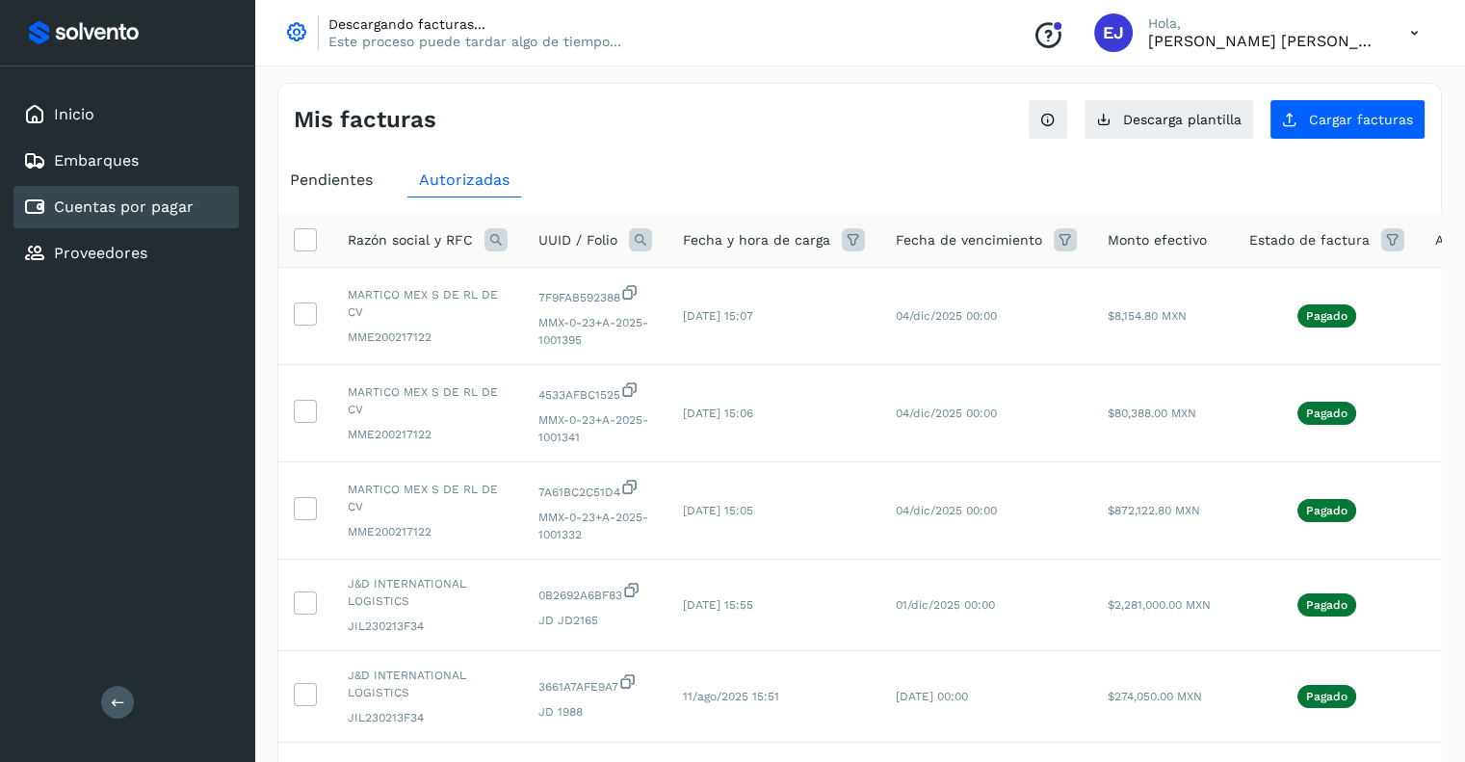
click at [455, 180] on span "Autorizadas" at bounding box center [464, 179] width 91 height 18
click at [335, 175] on span "Pendientes" at bounding box center [331, 179] width 83 height 18
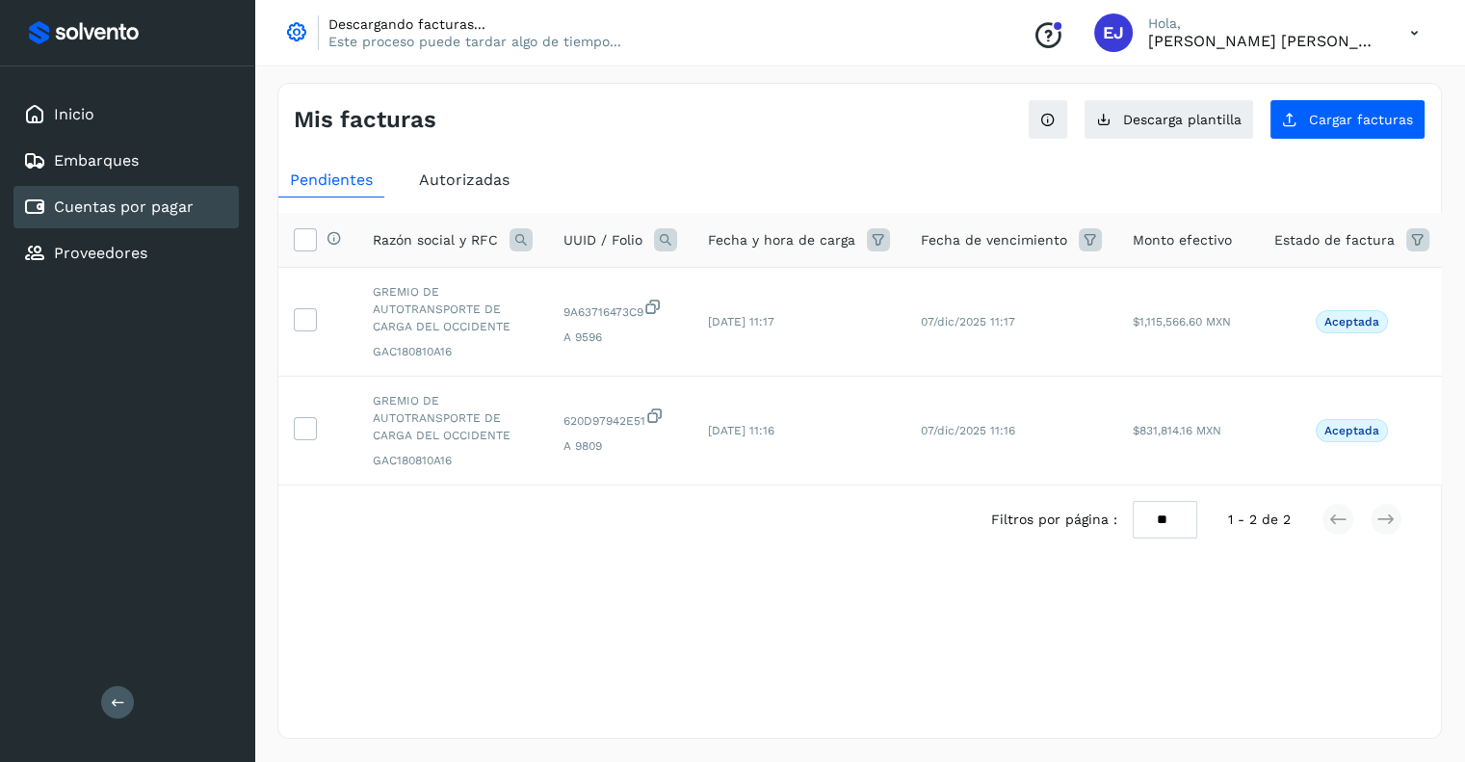
click at [453, 180] on span "Autorizadas" at bounding box center [464, 179] width 91 height 18
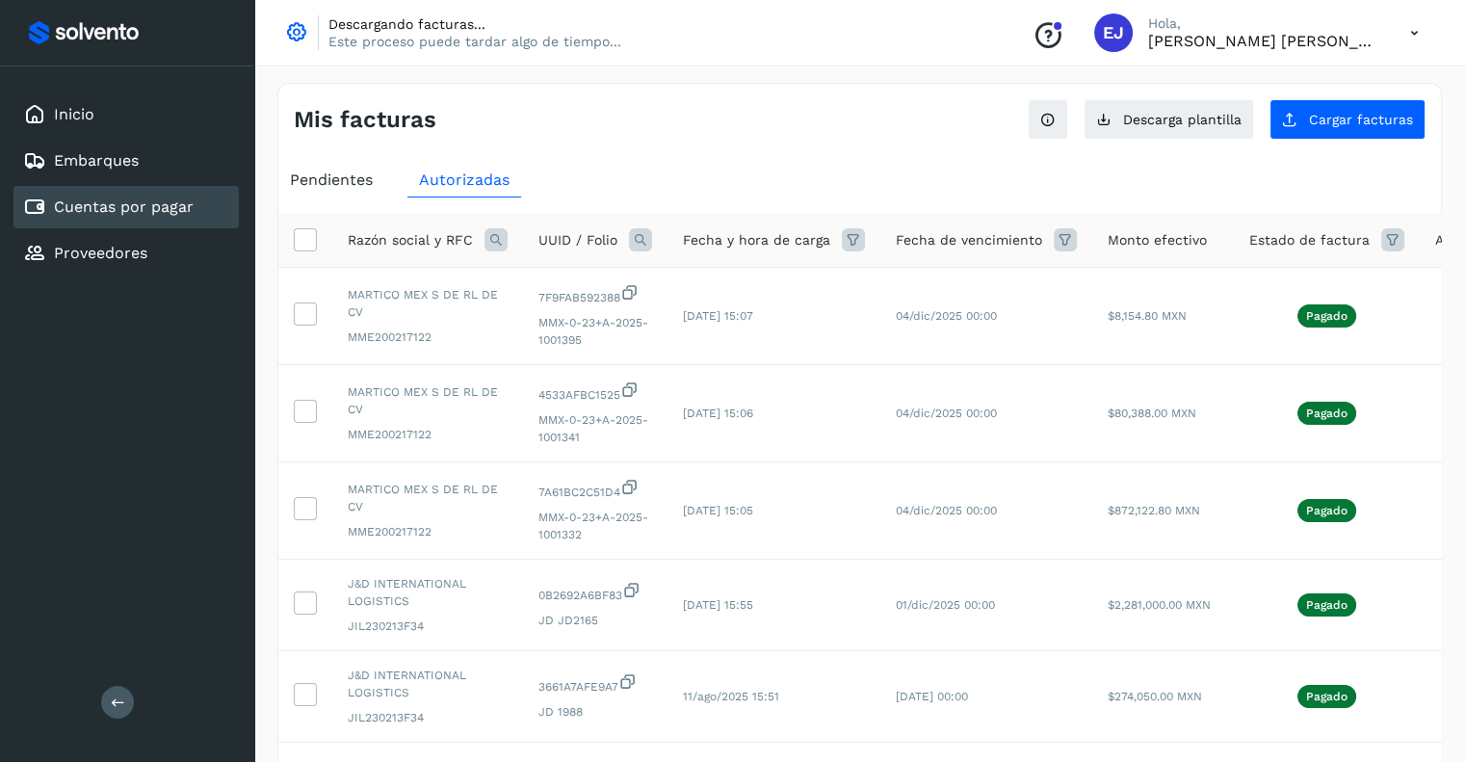
click at [343, 180] on span "Pendientes" at bounding box center [331, 179] width 83 height 18
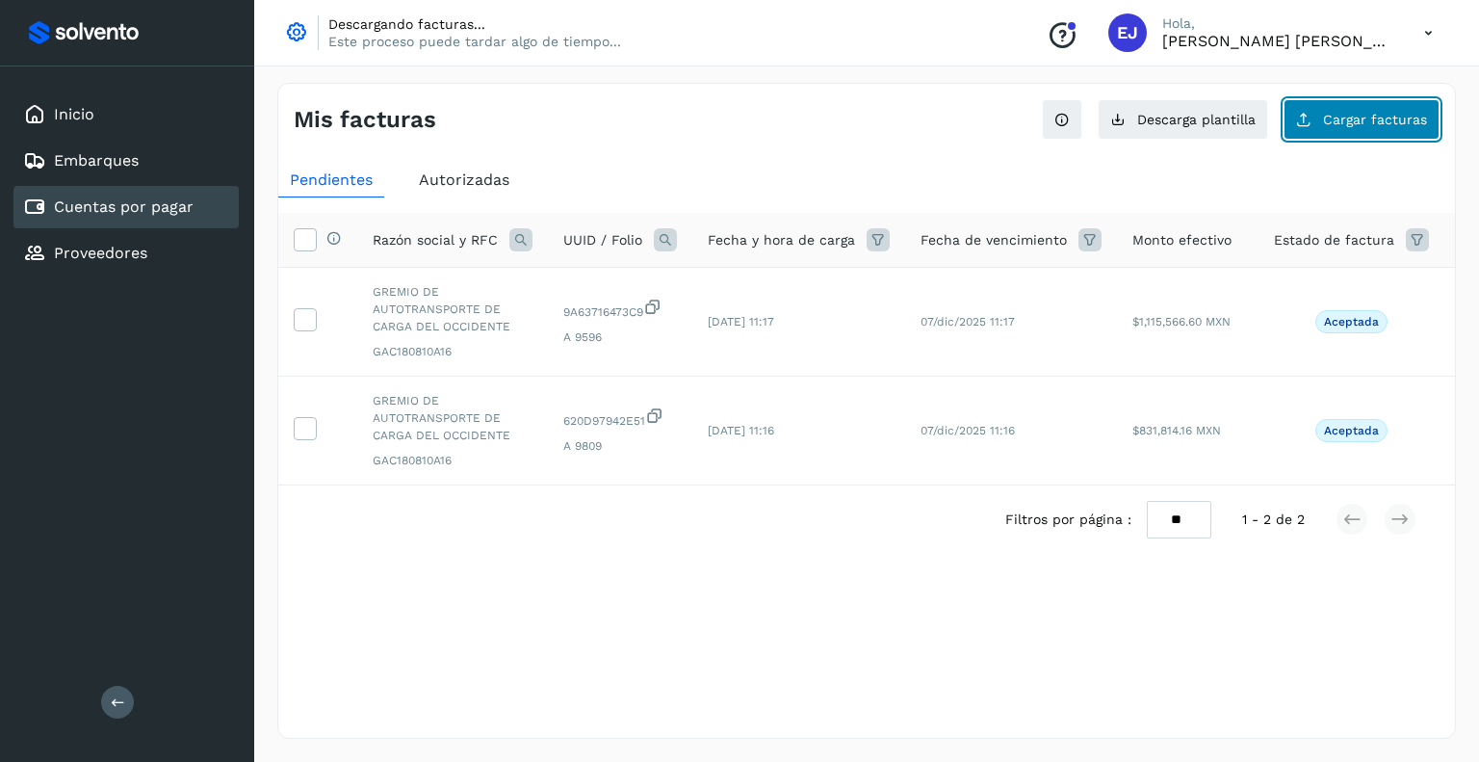
click at [1371, 132] on button "Cargar facturas" at bounding box center [1362, 119] width 156 height 40
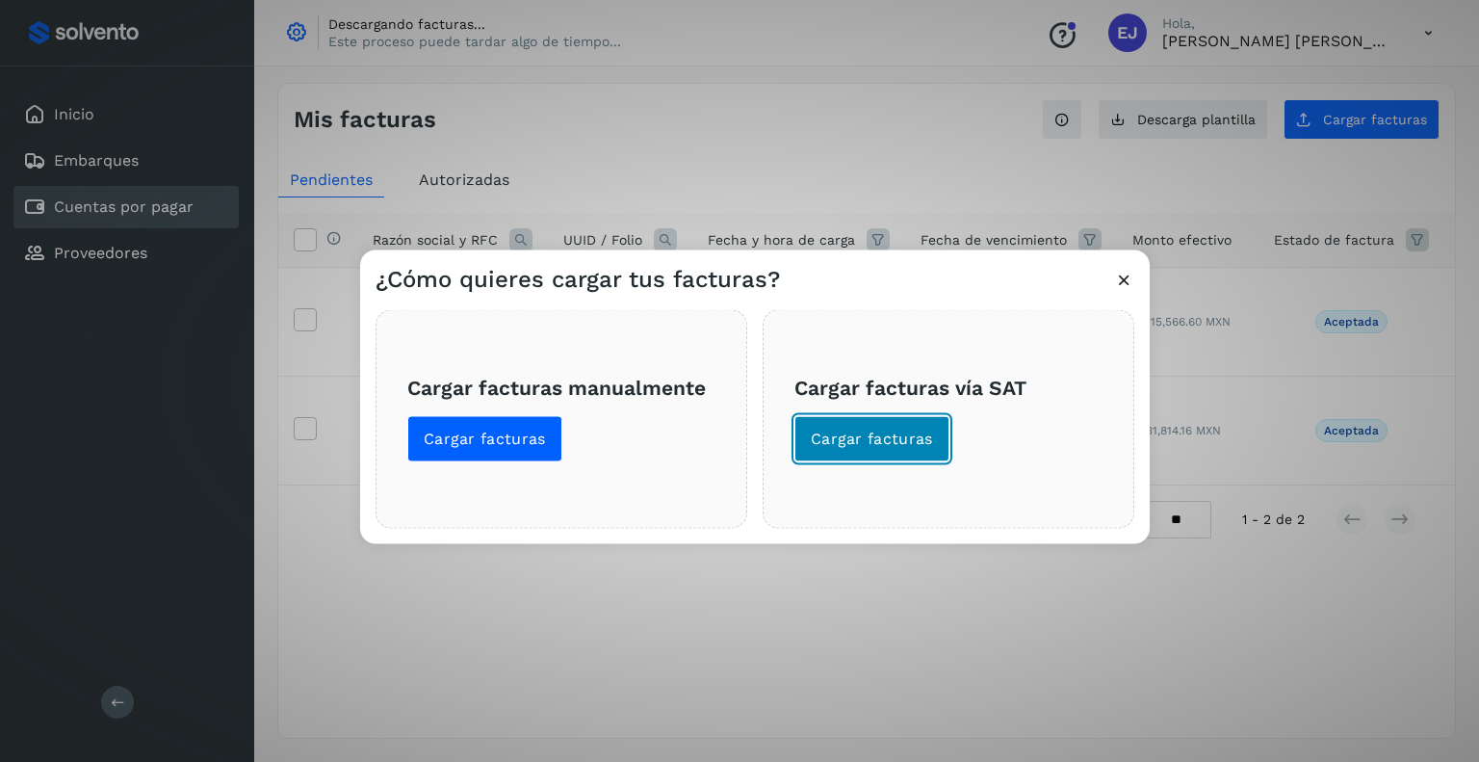
click at [844, 441] on span "Cargar facturas" at bounding box center [872, 438] width 122 height 21
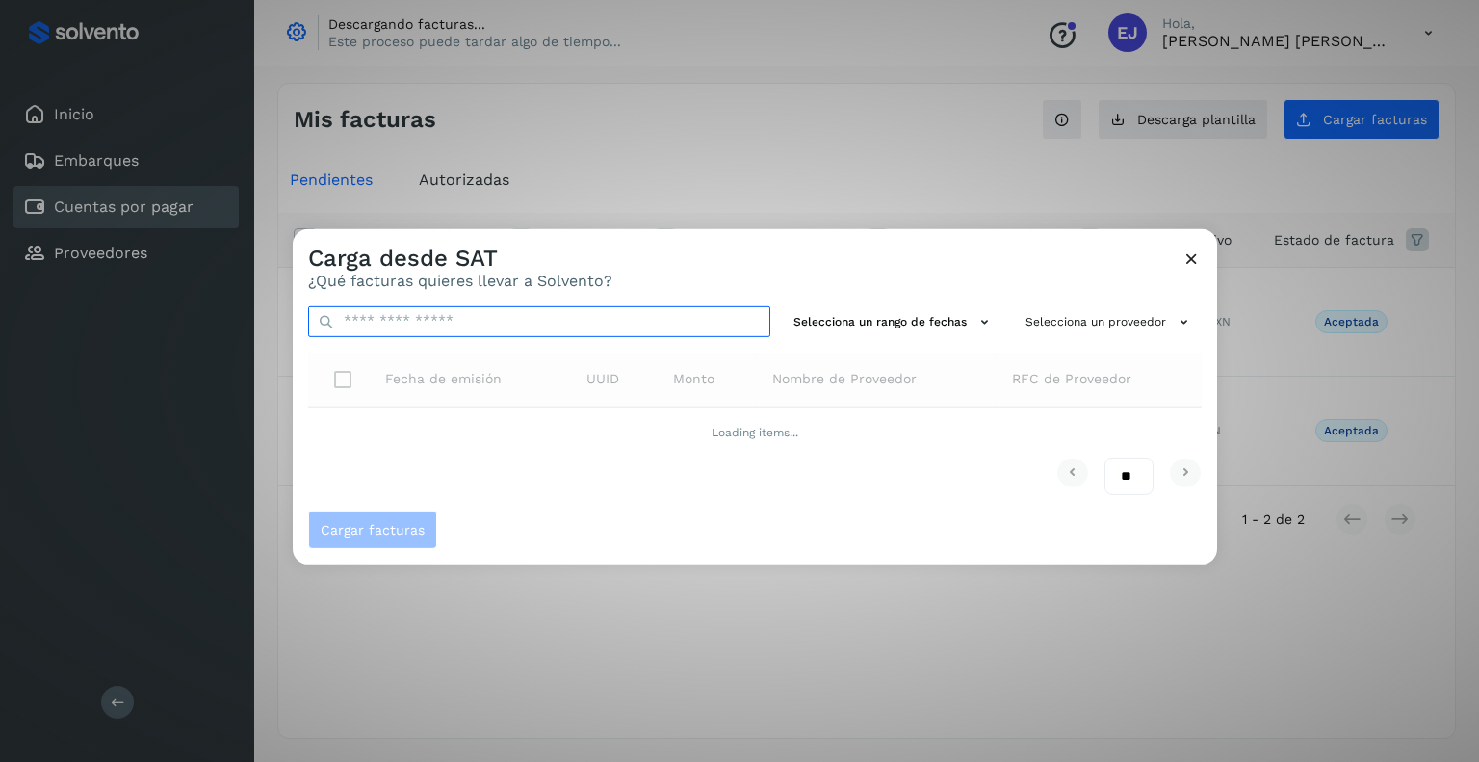
click at [417, 325] on input "text" at bounding box center [539, 320] width 462 height 31
paste input "**********"
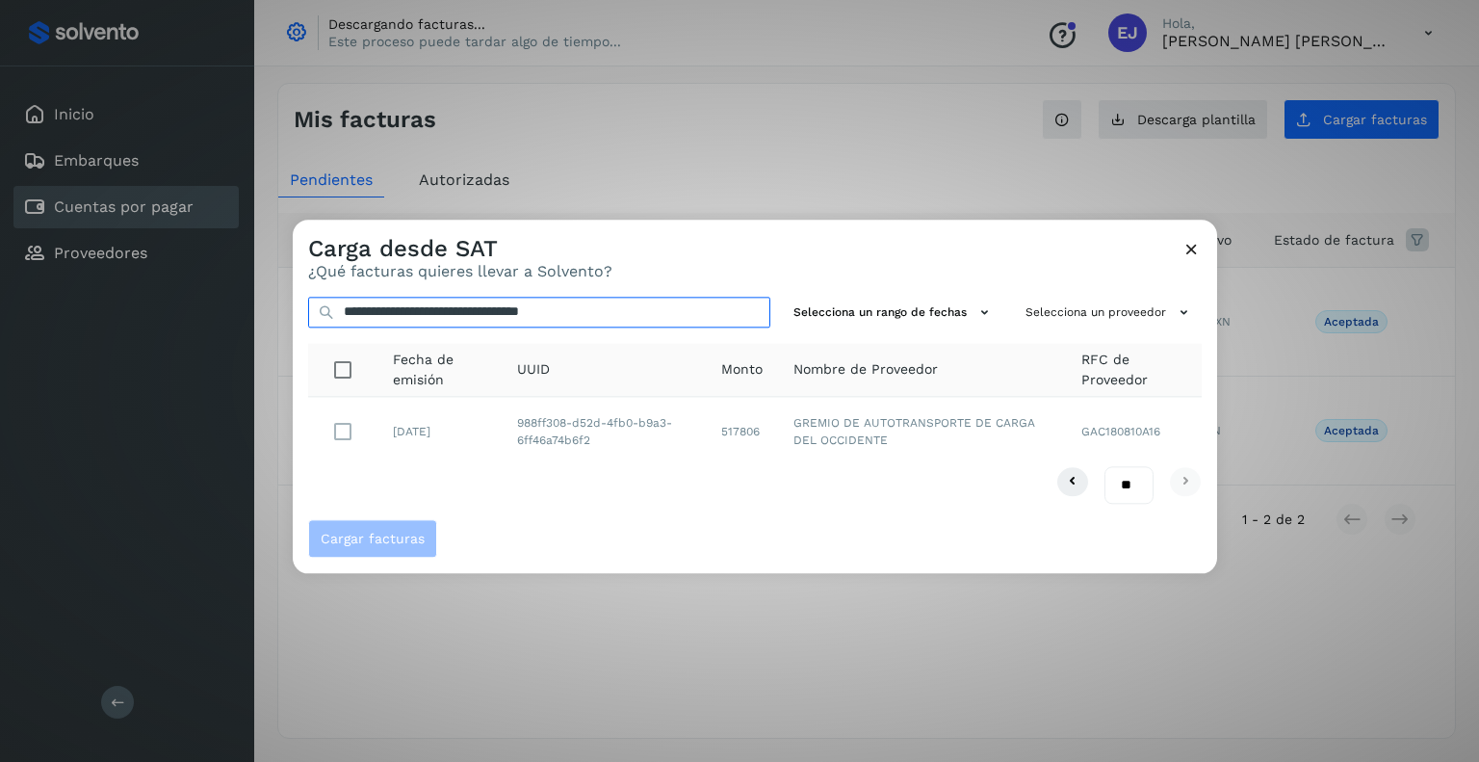
type input "**********"
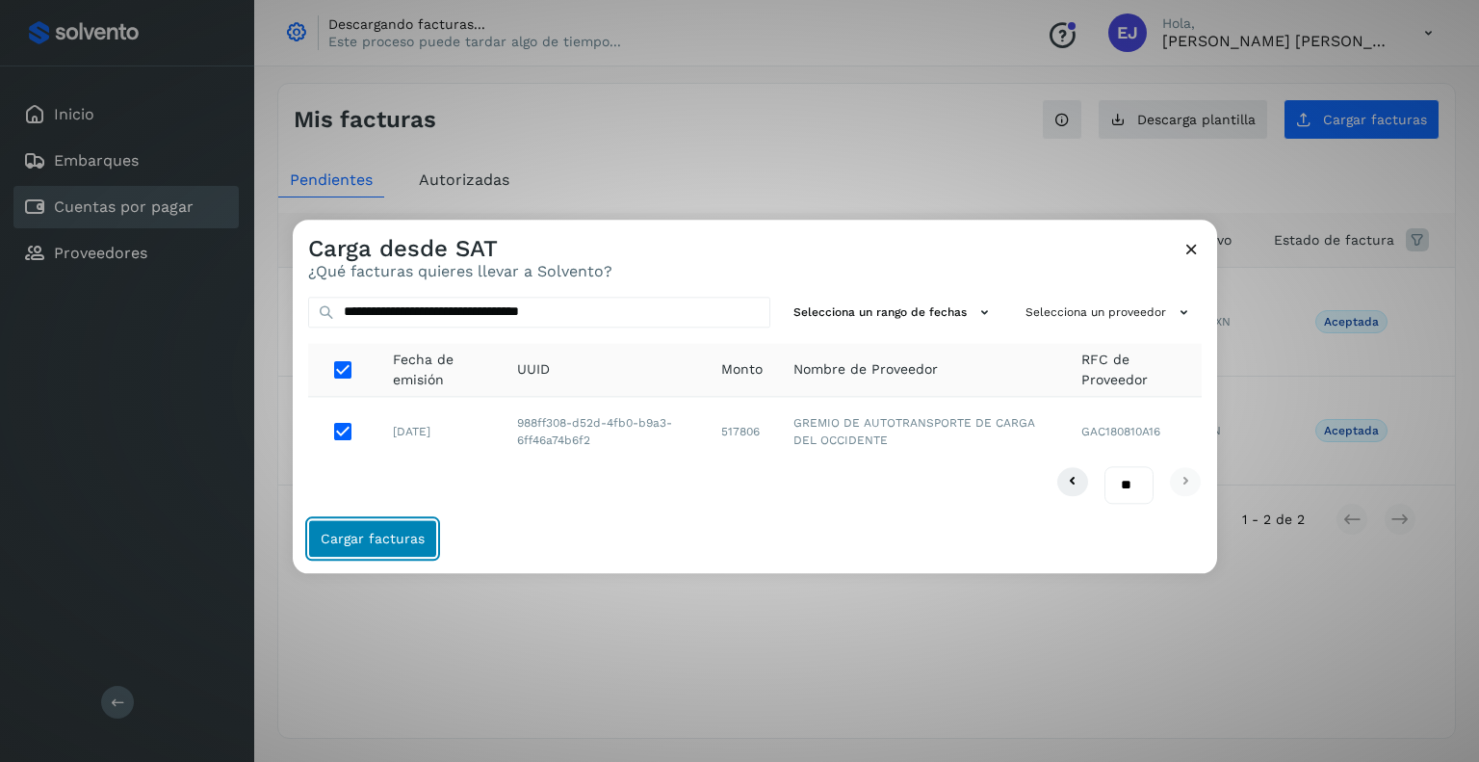
click at [390, 542] on span "Cargar facturas" at bounding box center [373, 538] width 104 height 13
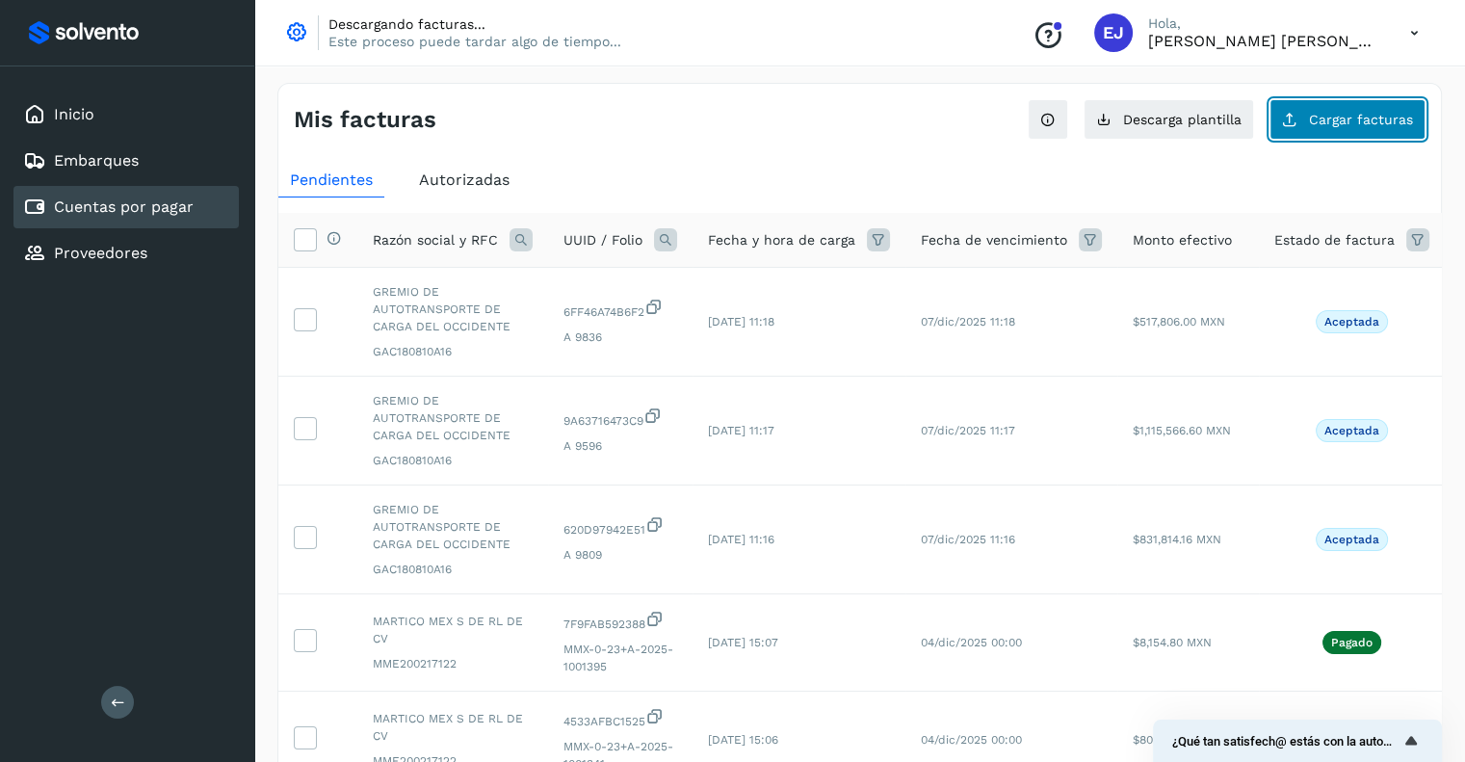
click at [1323, 124] on span "Cargar facturas" at bounding box center [1361, 119] width 104 height 13
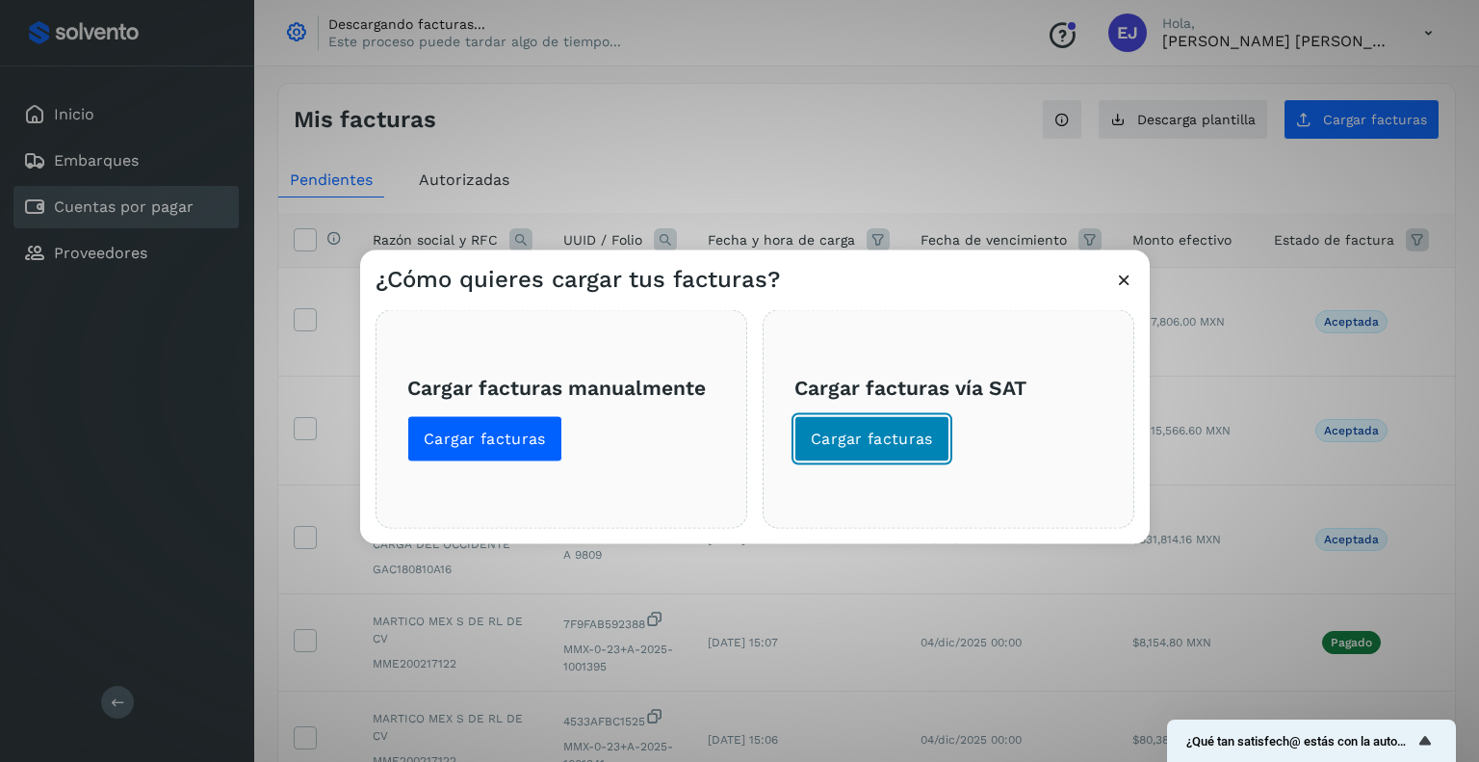
click at [830, 431] on span "Cargar facturas" at bounding box center [872, 438] width 122 height 21
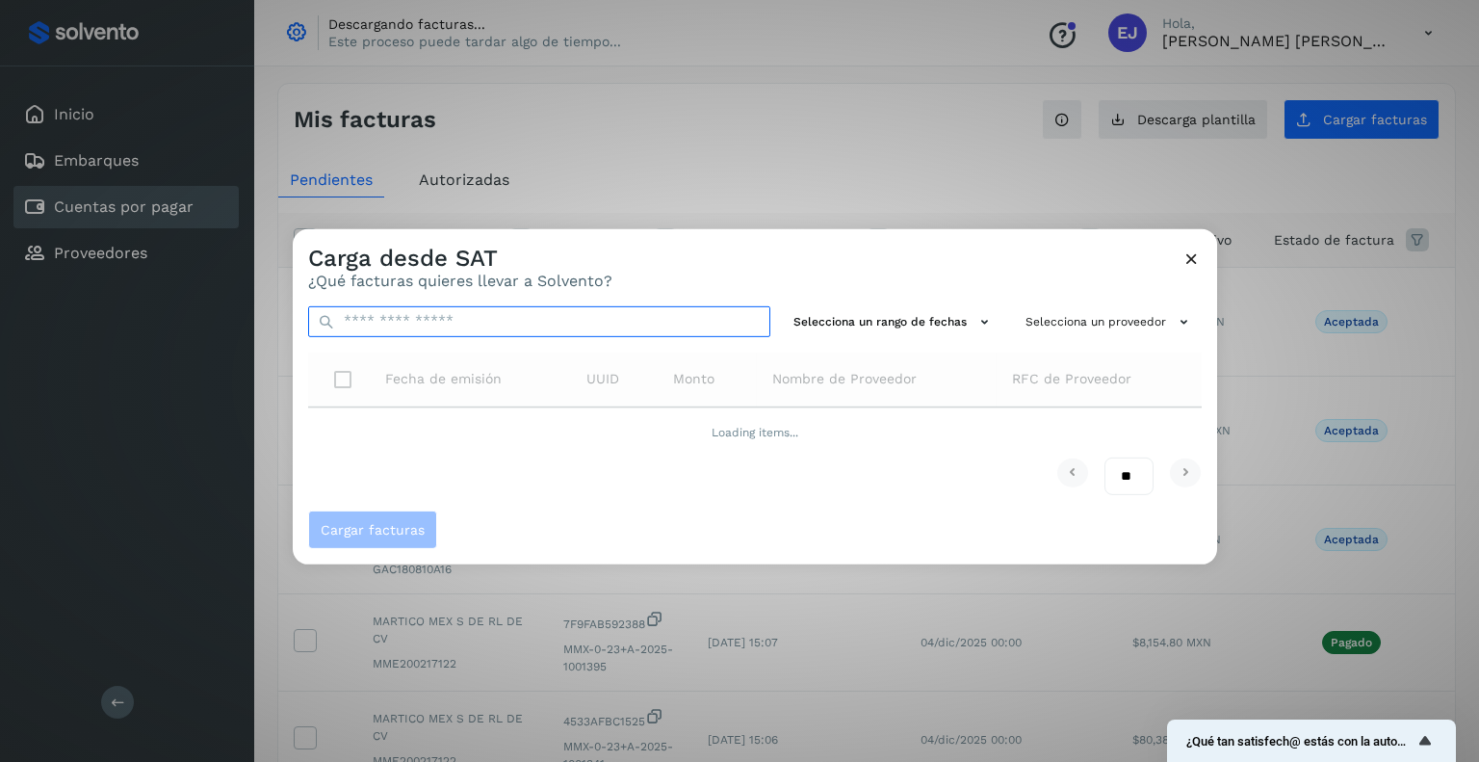
click at [415, 324] on input "text" at bounding box center [539, 320] width 462 height 31
paste input "**********"
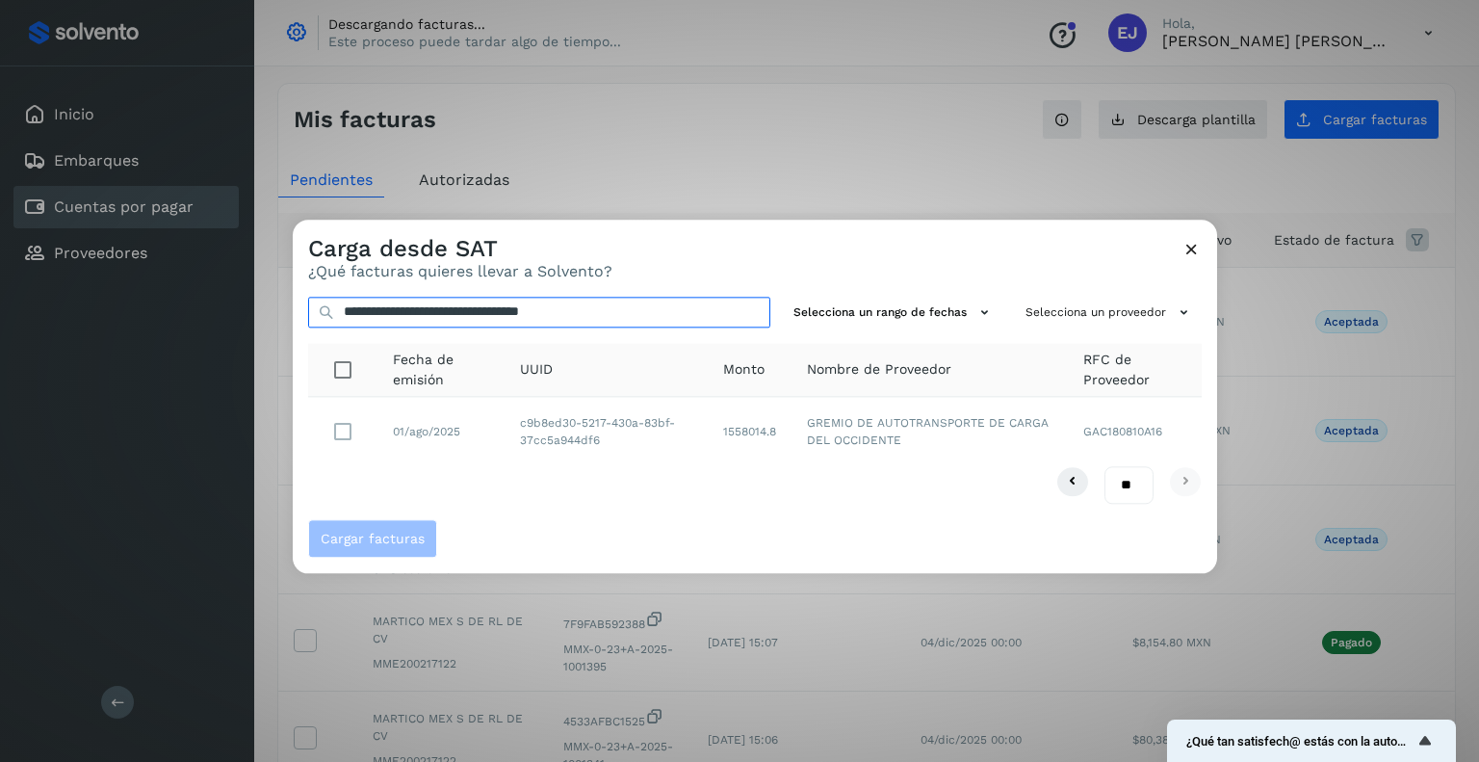
type input "**********"
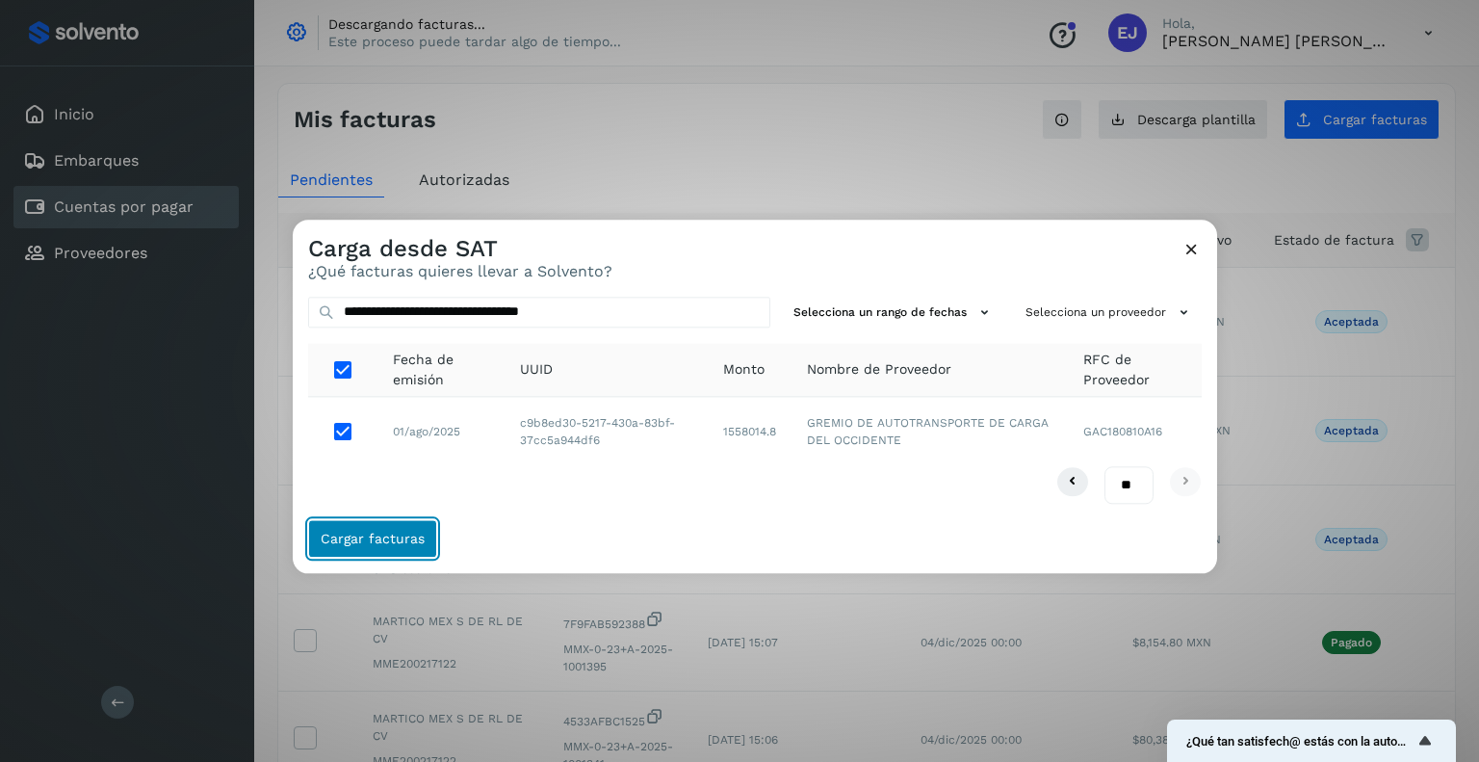
click at [372, 535] on span "Cargar facturas" at bounding box center [373, 538] width 104 height 13
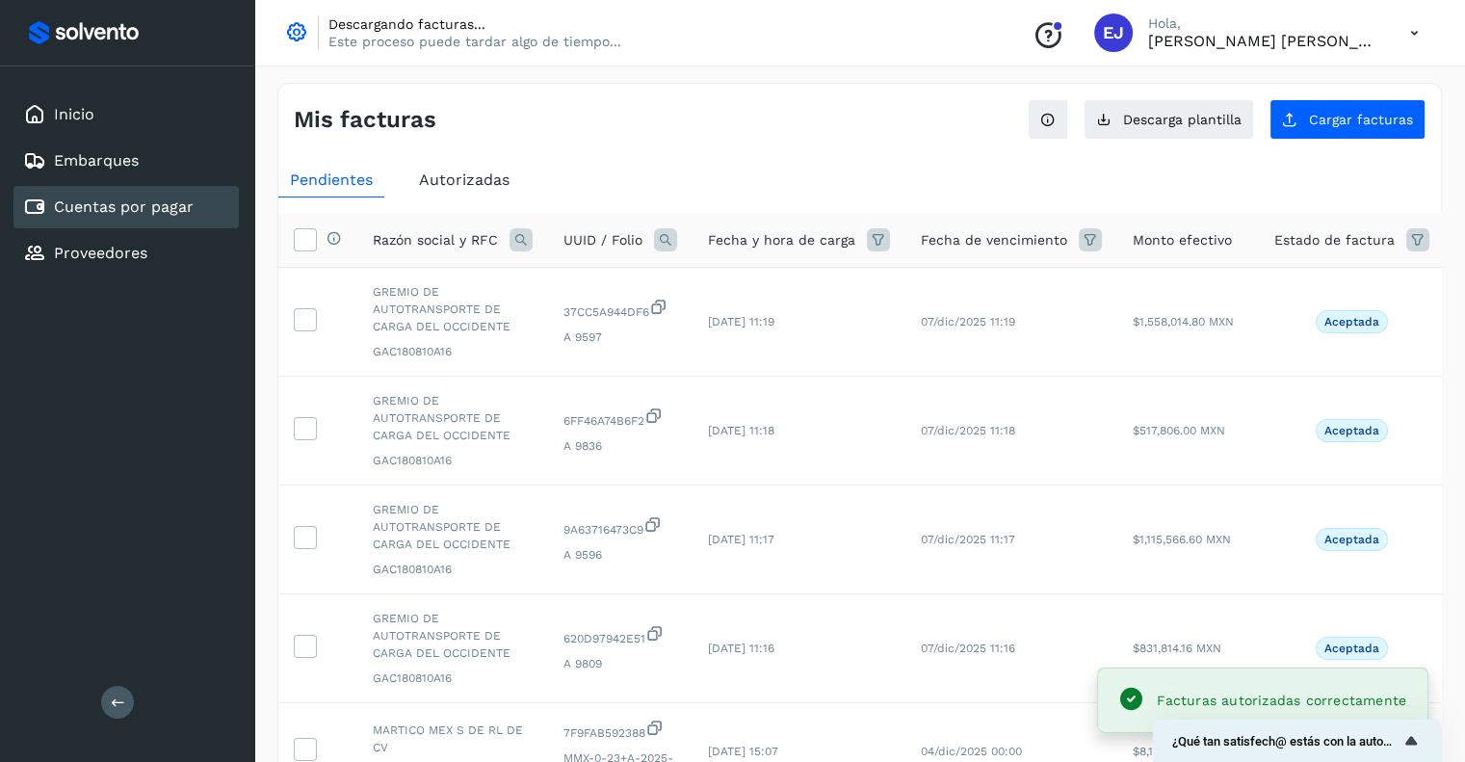
click at [349, 185] on span "Pendientes" at bounding box center [331, 179] width 83 height 18
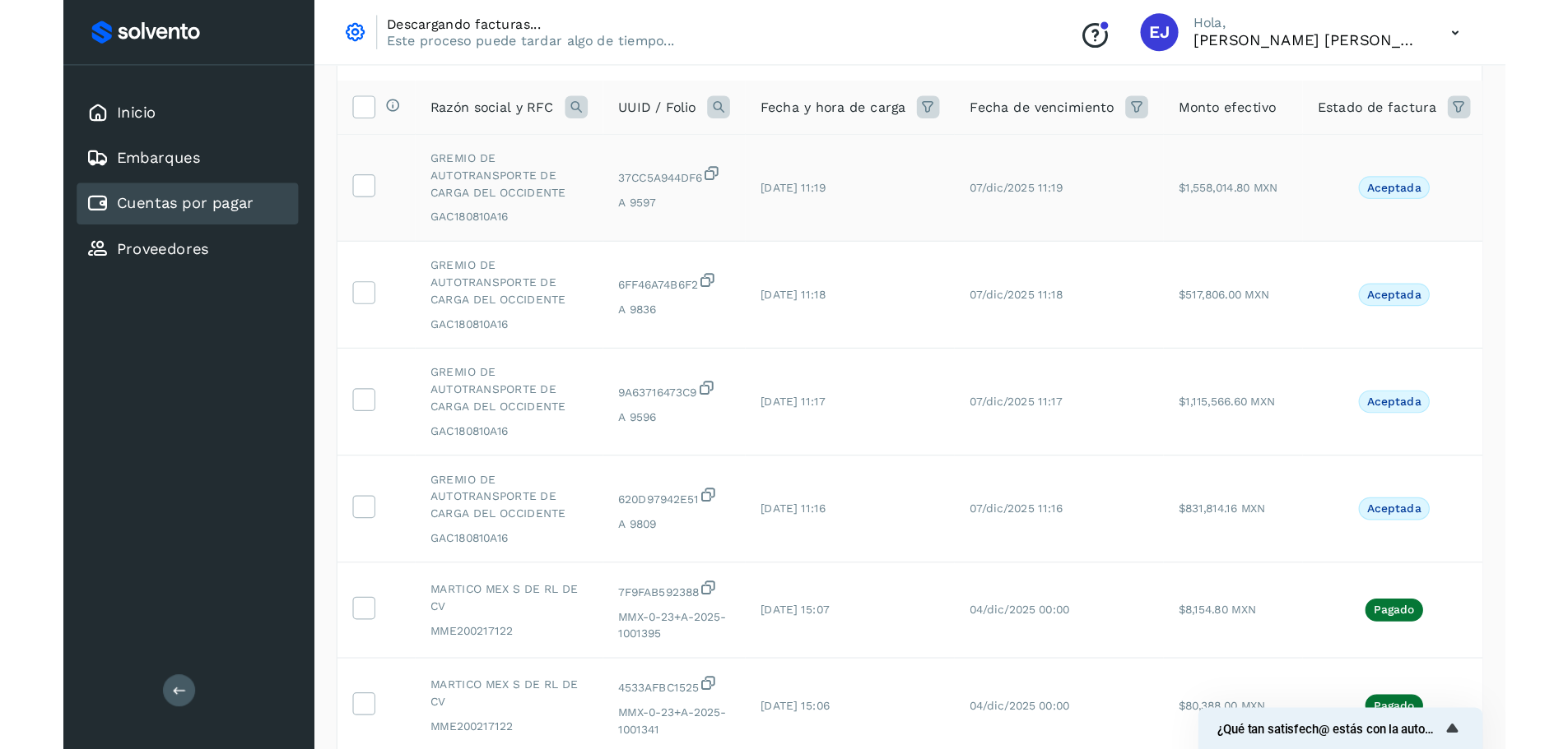
scroll to position [112, 0]
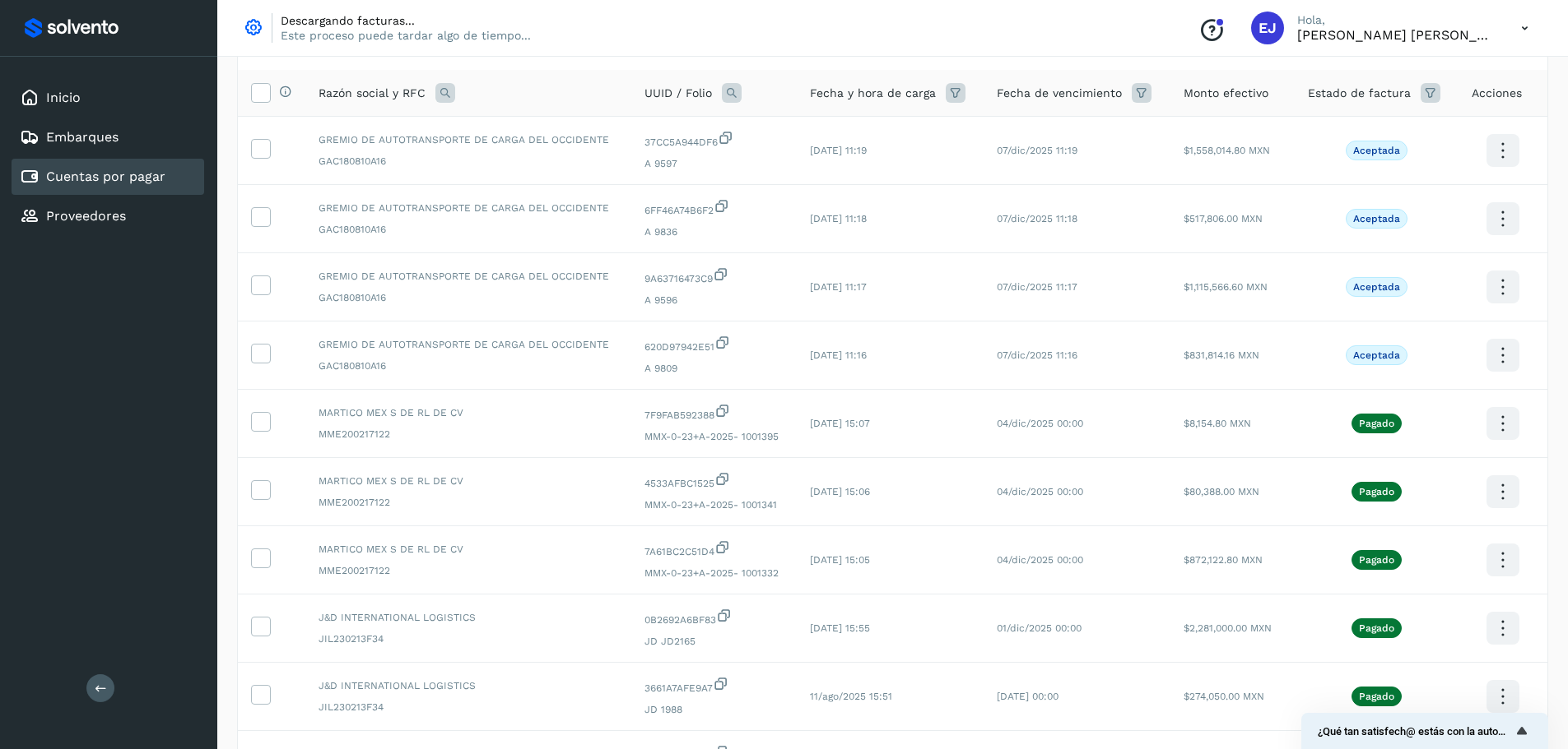
click at [107, 179] on link "Cuentas por pagar" at bounding box center [106, 176] width 120 height 15
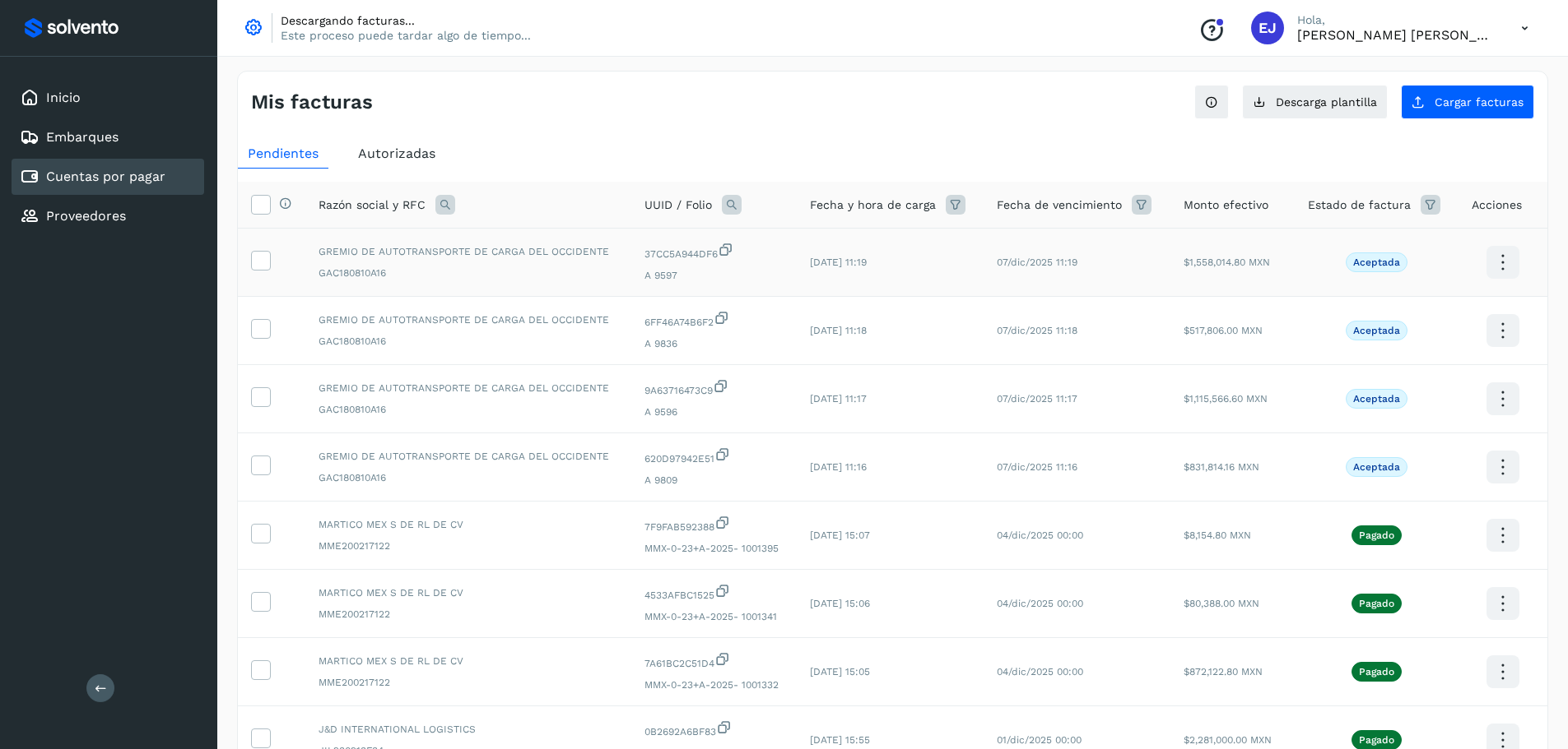
click at [1263, 255] on span "Aceptada" at bounding box center [1377, 262] width 62 height 20
click at [1263, 266] on p "Aceptada" at bounding box center [1376, 262] width 47 height 11
drag, startPoint x: 1372, startPoint y: 342, endPoint x: 1362, endPoint y: 333, distance: 13.5
click at [1263, 341] on td "Aceptada" at bounding box center [1377, 331] width 164 height 68
click at [1263, 333] on p "Aceptada" at bounding box center [1376, 330] width 47 height 11
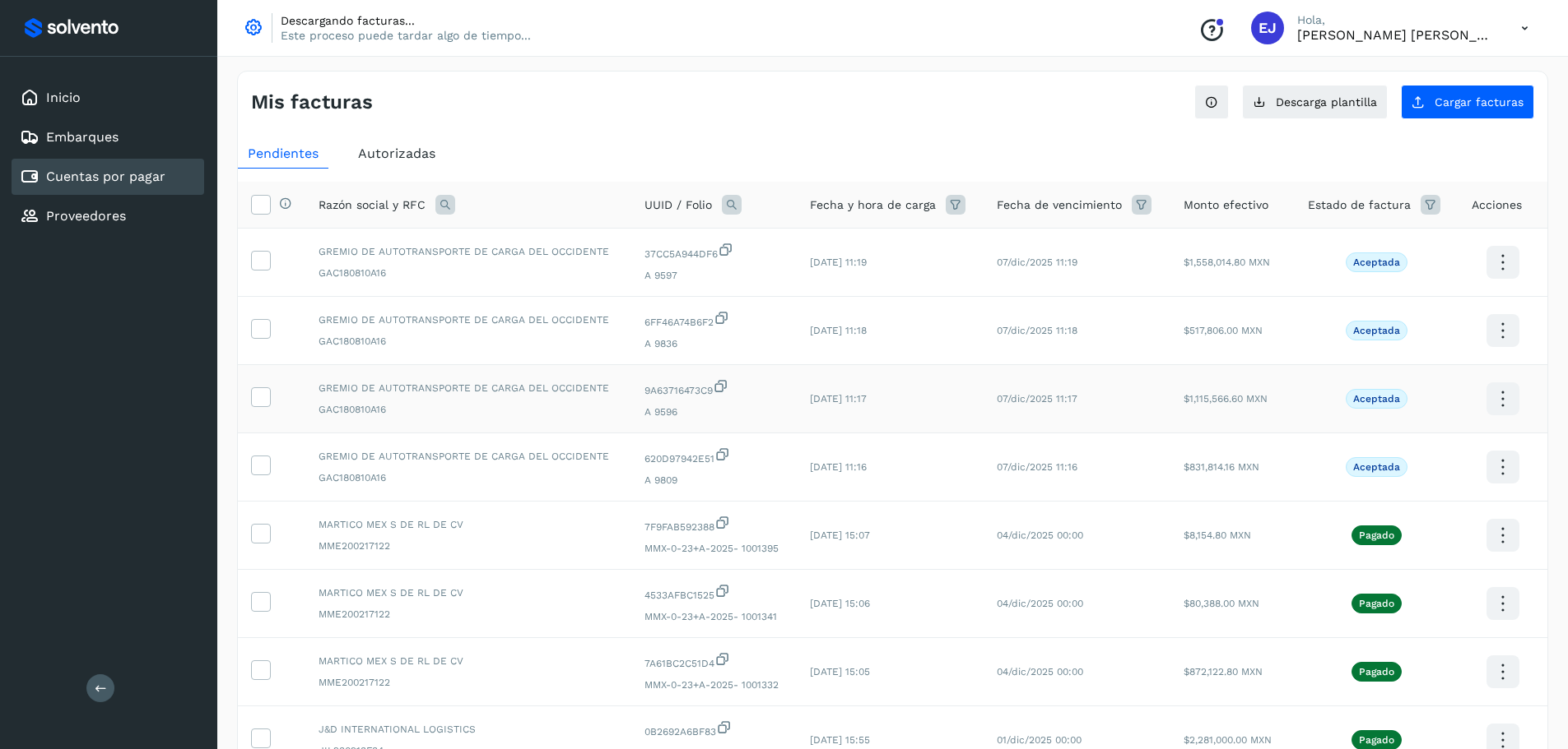
click at [1263, 397] on span "Aceptada" at bounding box center [1377, 399] width 62 height 20
drag, startPoint x: 1375, startPoint y: 471, endPoint x: 1490, endPoint y: 478, distance: 115.2
click at [1263, 470] on p "Aceptada" at bounding box center [1376, 466] width 47 height 11
click at [1263, 479] on icon at bounding box center [1502, 467] width 38 height 38
click at [1263, 456] on button "Ver Detalle" at bounding box center [1420, 452] width 196 height 32
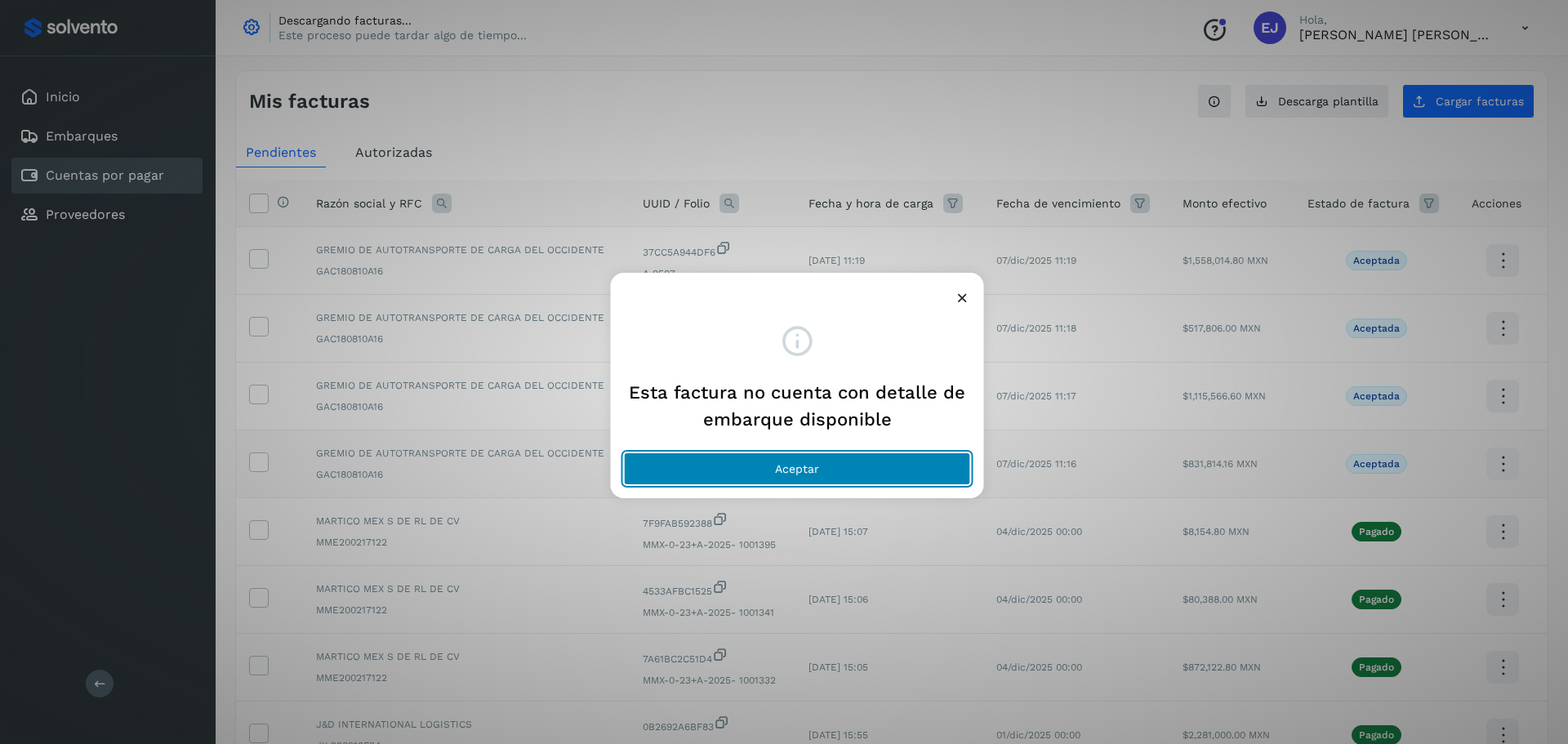
click at [788, 461] on button "Aceptar" at bounding box center [797, 469] width 347 height 33
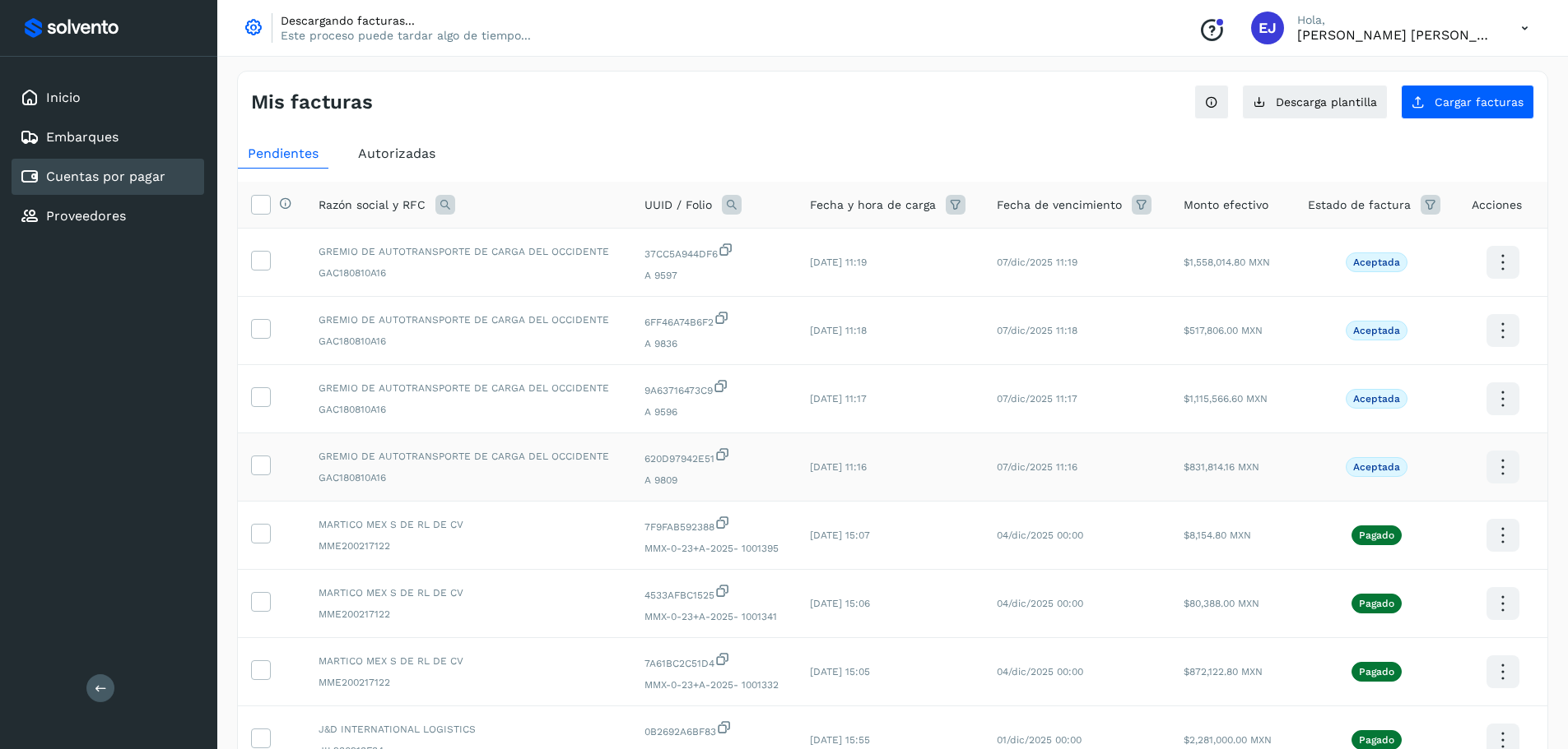
click at [1263, 470] on icon at bounding box center [1502, 467] width 38 height 38
click at [1263, 489] on button "Factura XML" at bounding box center [1420, 483] width 196 height 32
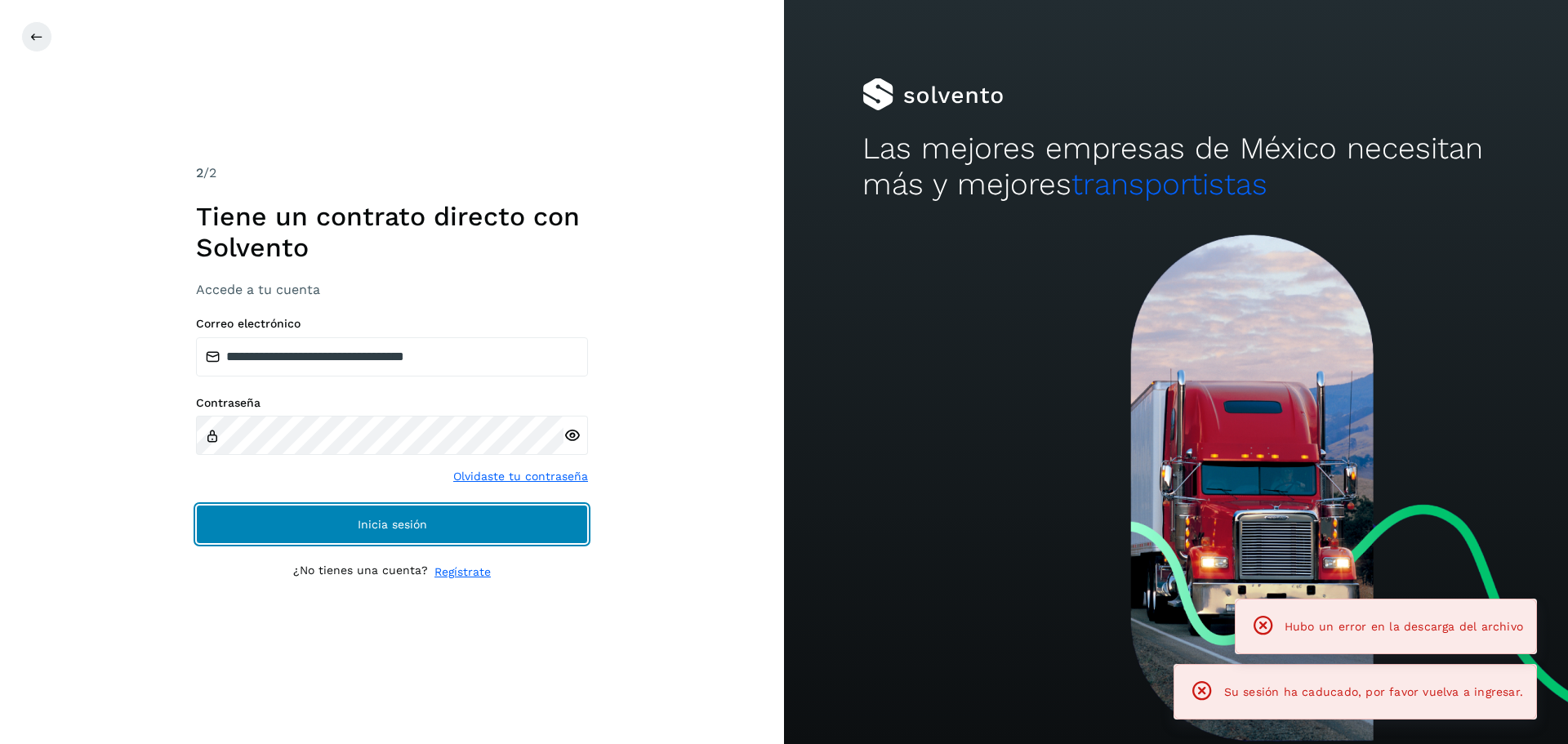
click at [360, 513] on button "Inicia sesión" at bounding box center [392, 524] width 392 height 39
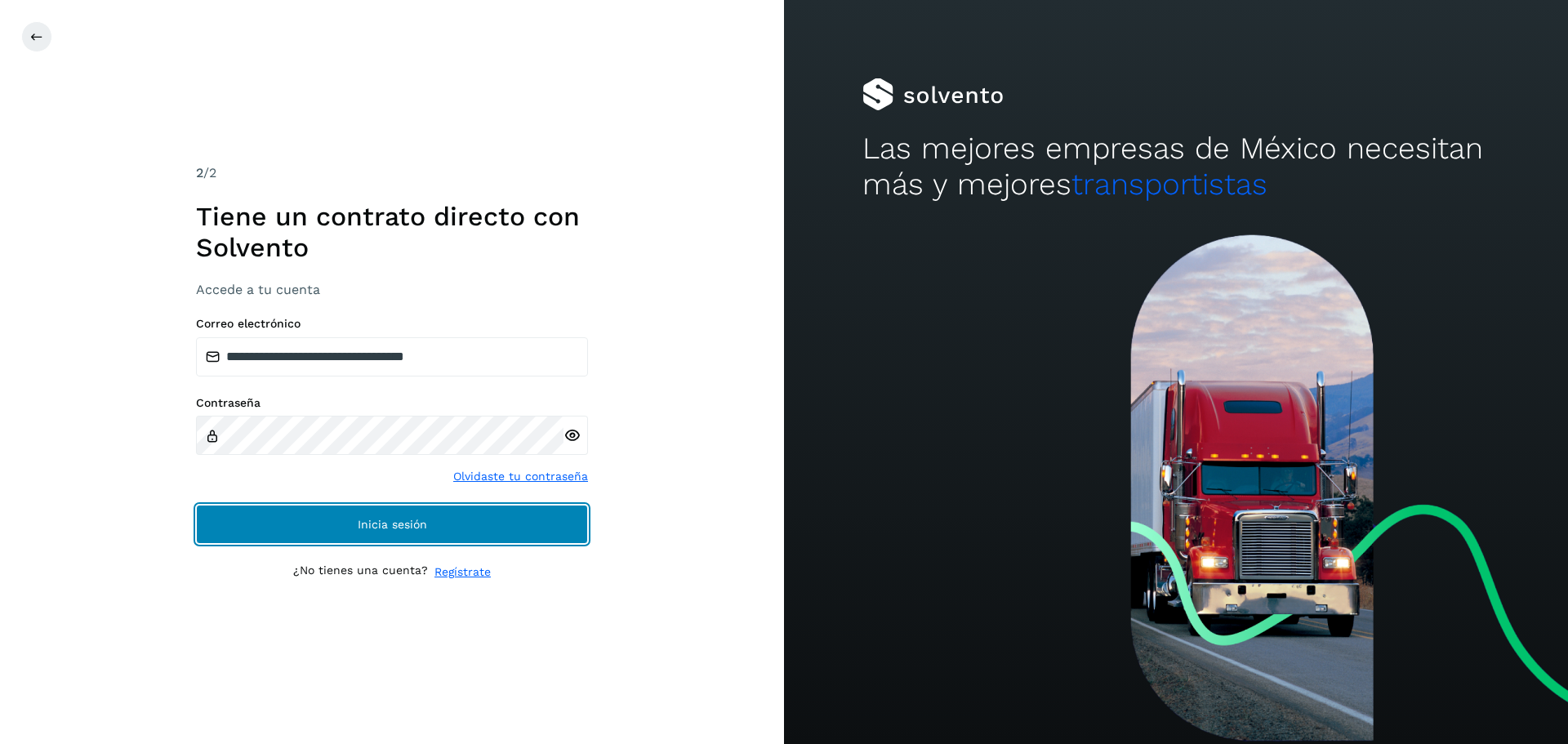
click at [377, 520] on span "Inicia sesión" at bounding box center [393, 524] width 70 height 11
